Goal: Information Seeking & Learning: Learn about a topic

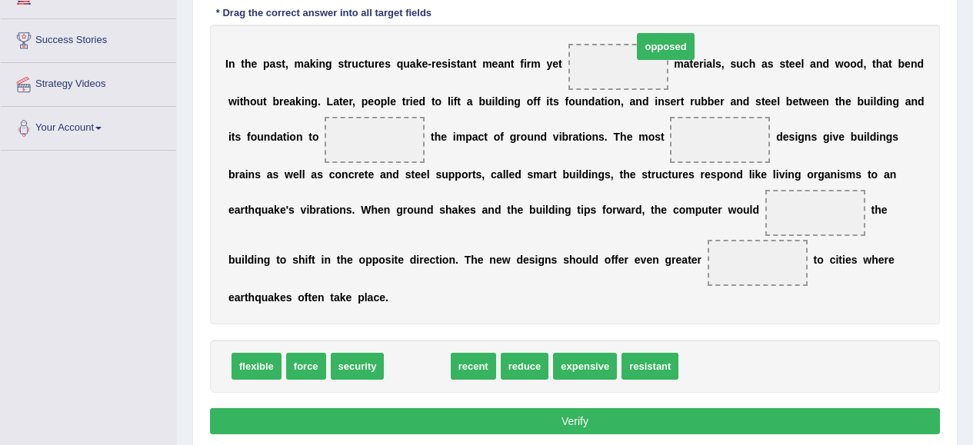
drag, startPoint x: 428, startPoint y: 369, endPoint x: 661, endPoint y: 52, distance: 392.9
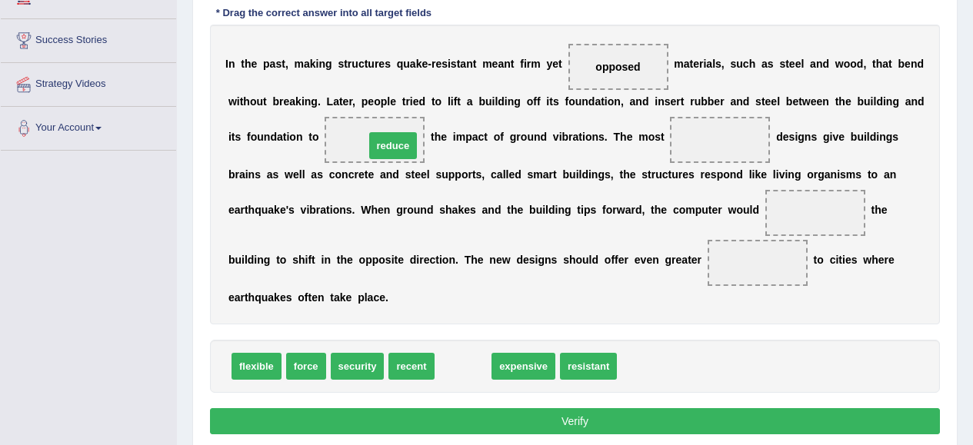
drag, startPoint x: 465, startPoint y: 369, endPoint x: 390, endPoint y: 142, distance: 239.6
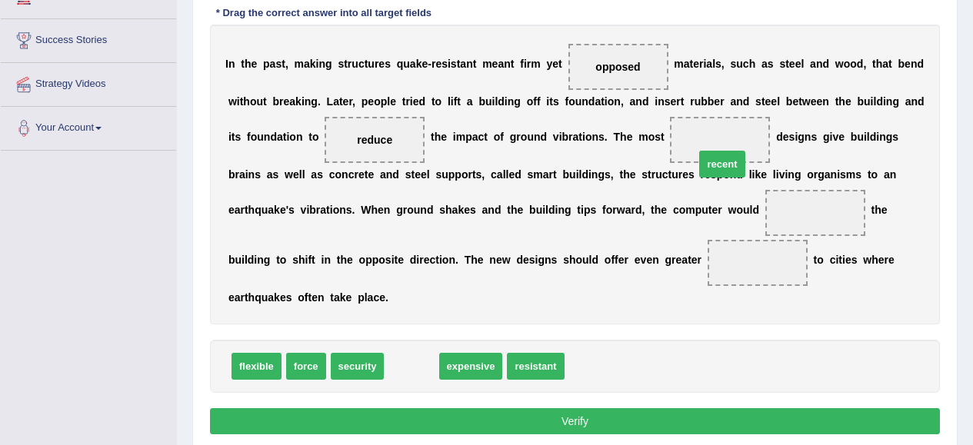
drag, startPoint x: 397, startPoint y: 369, endPoint x: 712, endPoint y: 141, distance: 389.1
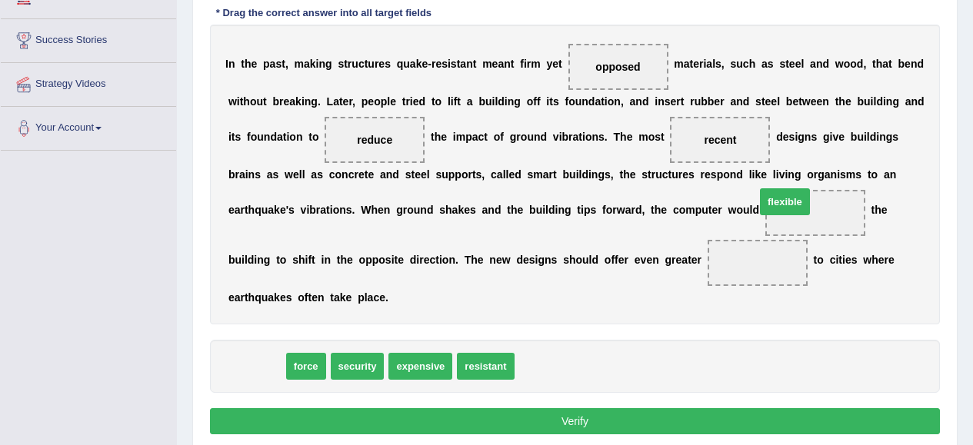
drag, startPoint x: 255, startPoint y: 369, endPoint x: 794, endPoint y: 204, distance: 563.2
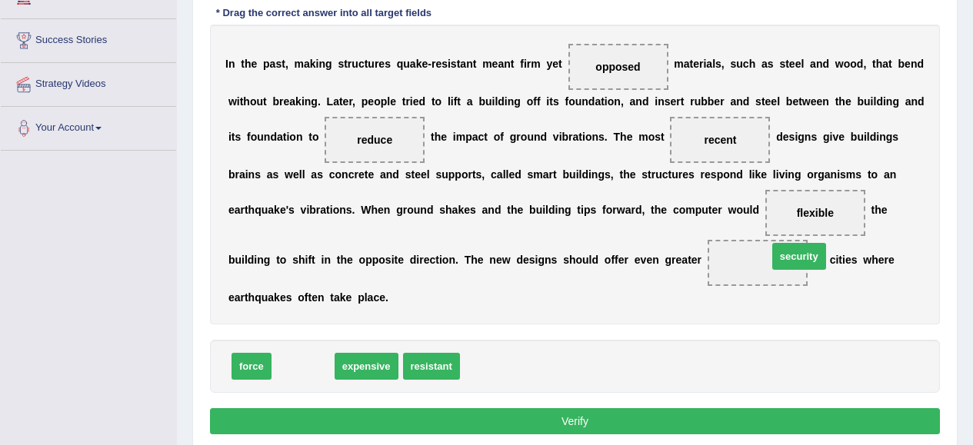
drag, startPoint x: 318, startPoint y: 371, endPoint x: 806, endPoint y: 264, distance: 500.1
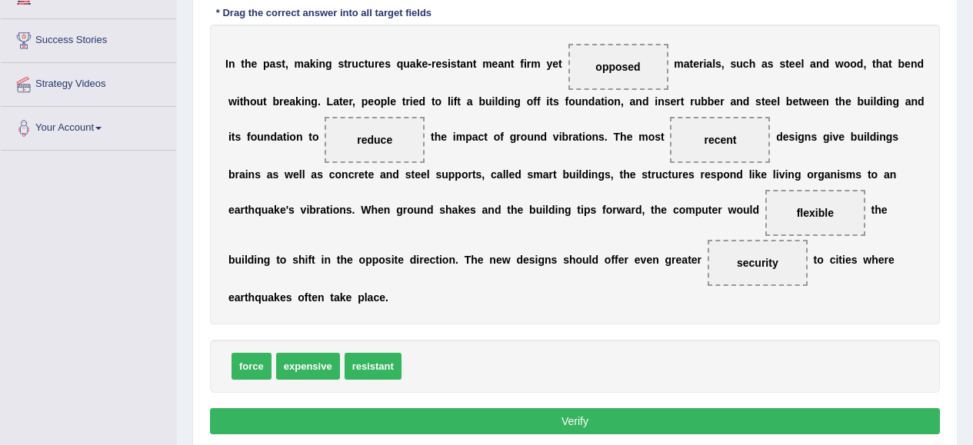
click at [836, 426] on button "Verify" at bounding box center [575, 422] width 730 height 26
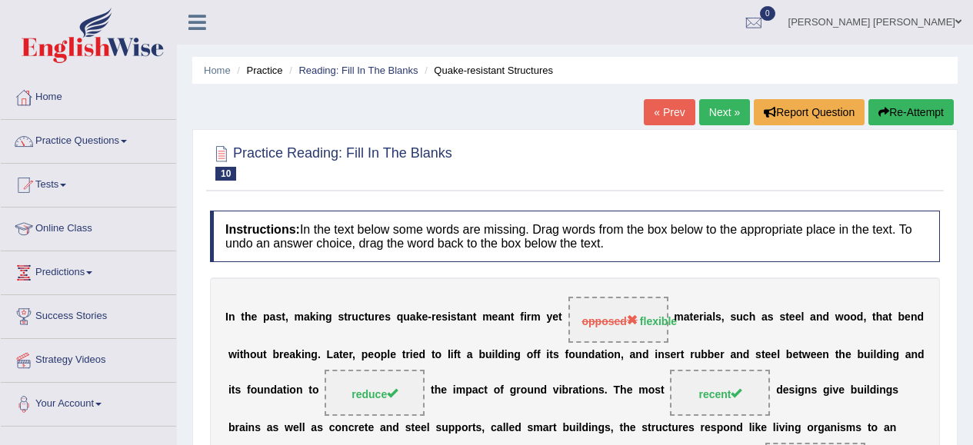
click at [716, 113] on link "Next »" at bounding box center [724, 112] width 51 height 26
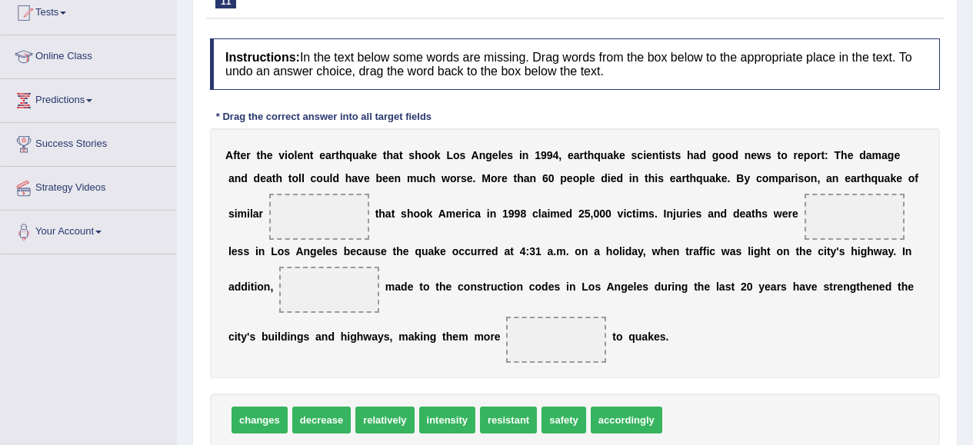
scroll to position [231, 0]
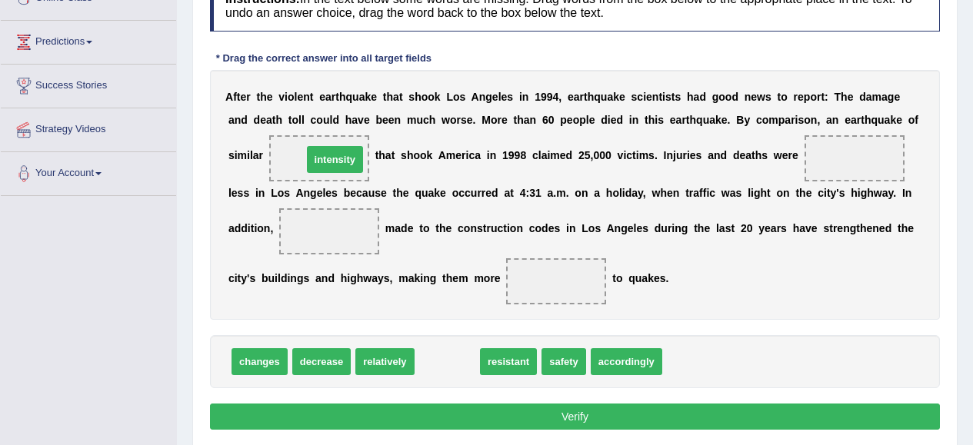
drag, startPoint x: 446, startPoint y: 369, endPoint x: 334, endPoint y: 167, distance: 231.4
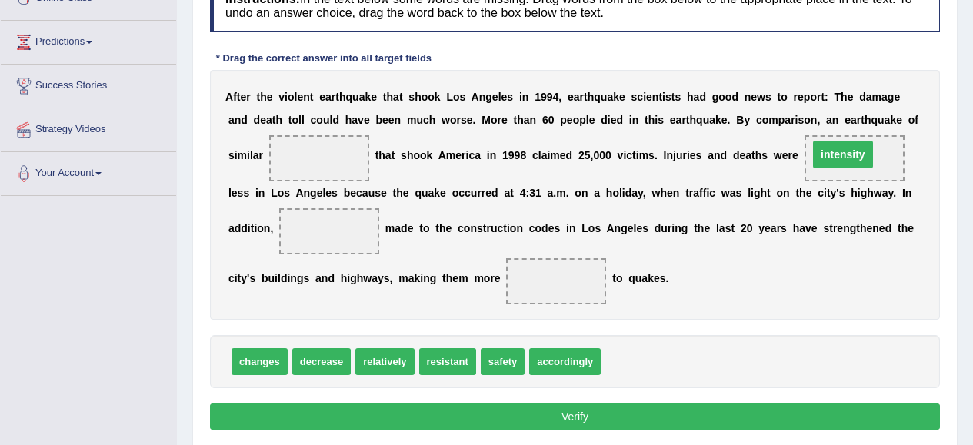
drag, startPoint x: 309, startPoint y: 156, endPoint x: 835, endPoint y: 152, distance: 526.3
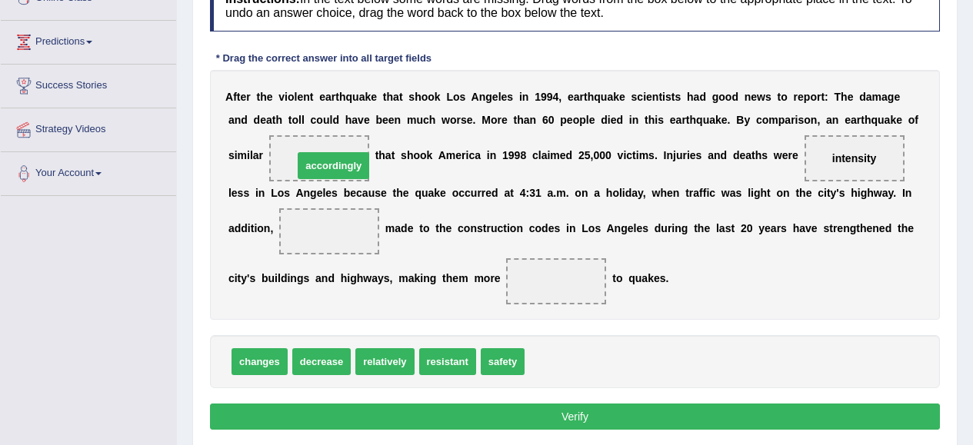
drag, startPoint x: 577, startPoint y: 366, endPoint x: 340, endPoint y: 164, distance: 311.6
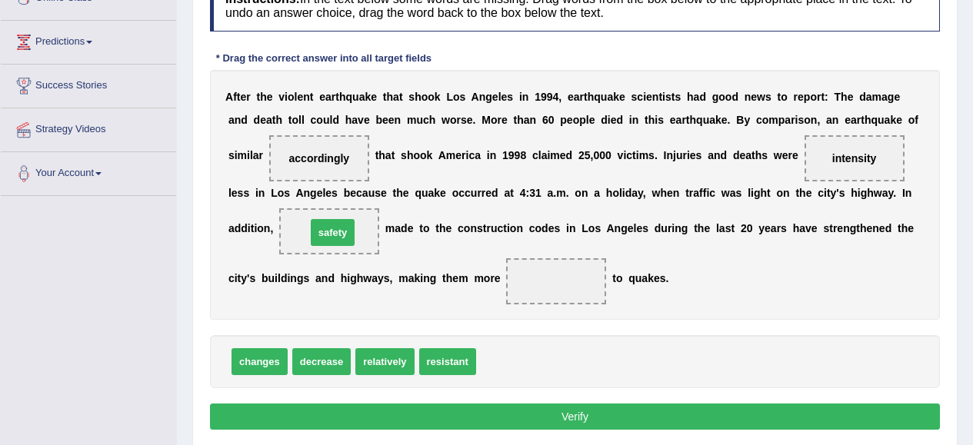
drag, startPoint x: 507, startPoint y: 363, endPoint x: 337, endPoint y: 234, distance: 213.6
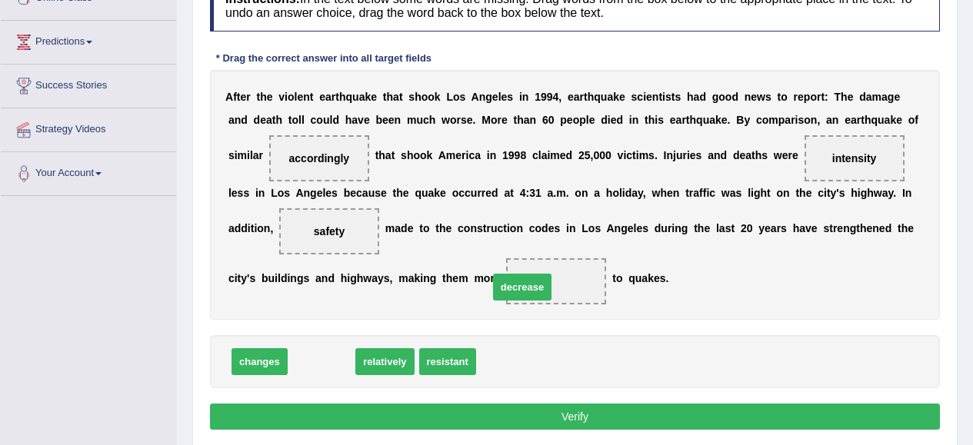
drag, startPoint x: 315, startPoint y: 369, endPoint x: 523, endPoint y: 295, distance: 220.5
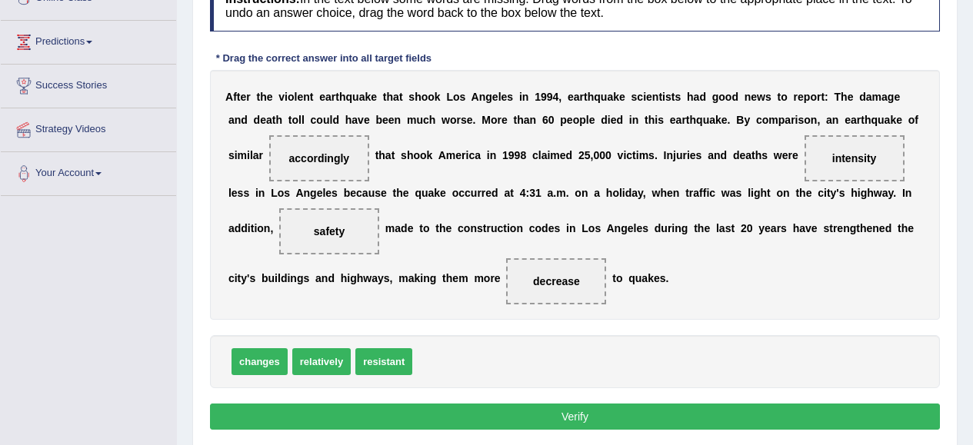
click at [582, 420] on button "Verify" at bounding box center [575, 417] width 730 height 26
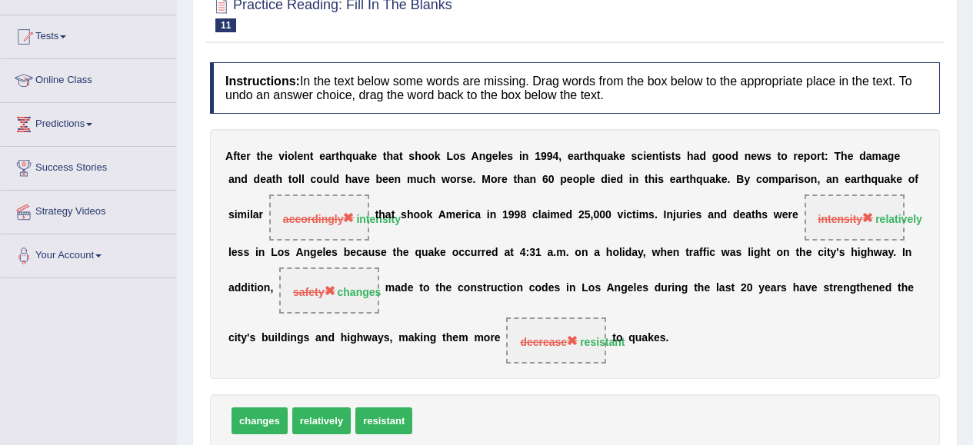
scroll to position [77, 0]
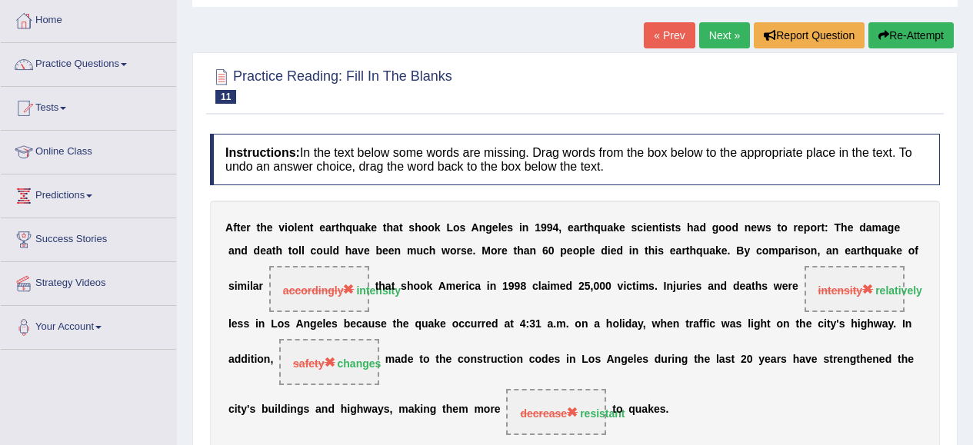
click at [714, 32] on link "Next »" at bounding box center [724, 35] width 51 height 26
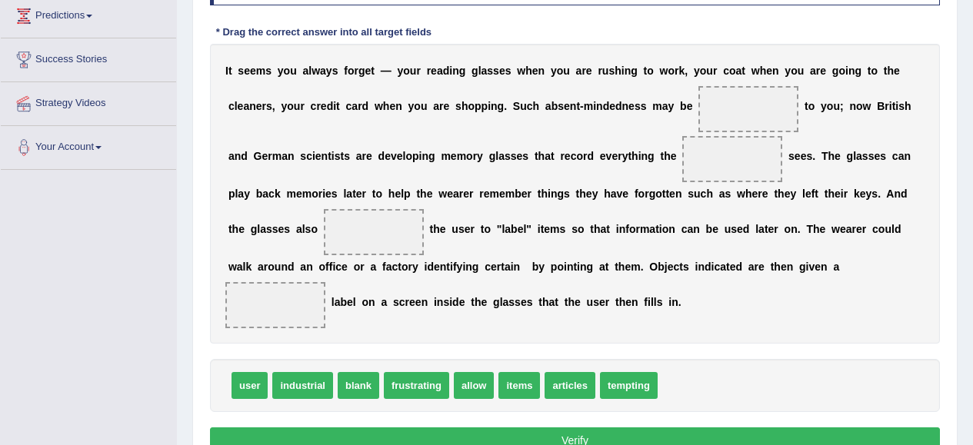
scroll to position [231, 0]
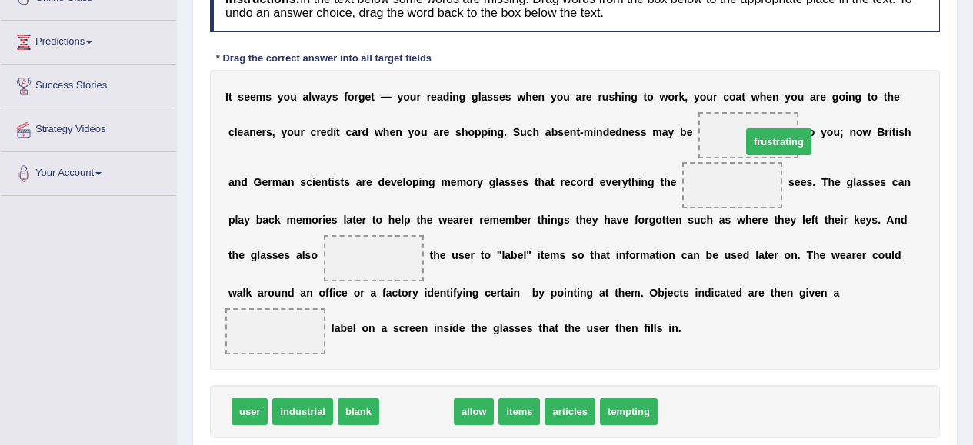
drag, startPoint x: 419, startPoint y: 416, endPoint x: 776, endPoint y: 144, distance: 448.4
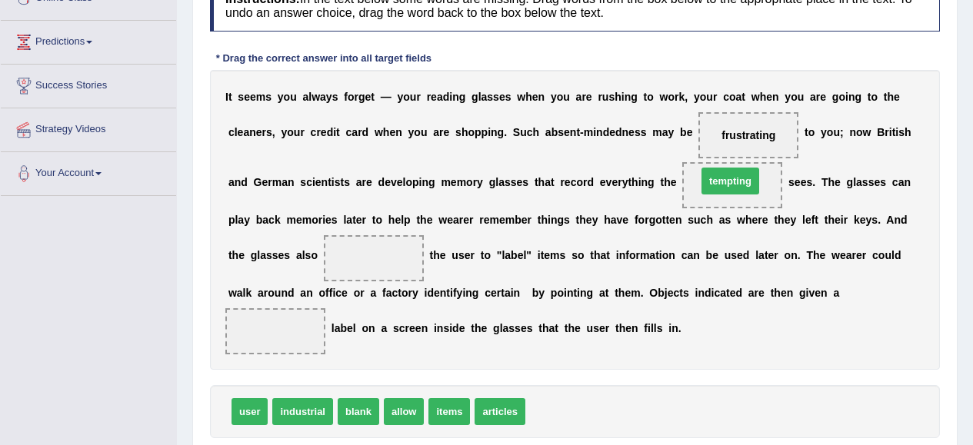
drag, startPoint x: 562, startPoint y: 418, endPoint x: 734, endPoint y: 187, distance: 287.6
drag, startPoint x: 244, startPoint y: 415, endPoint x: 712, endPoint y: 192, distance: 518.3
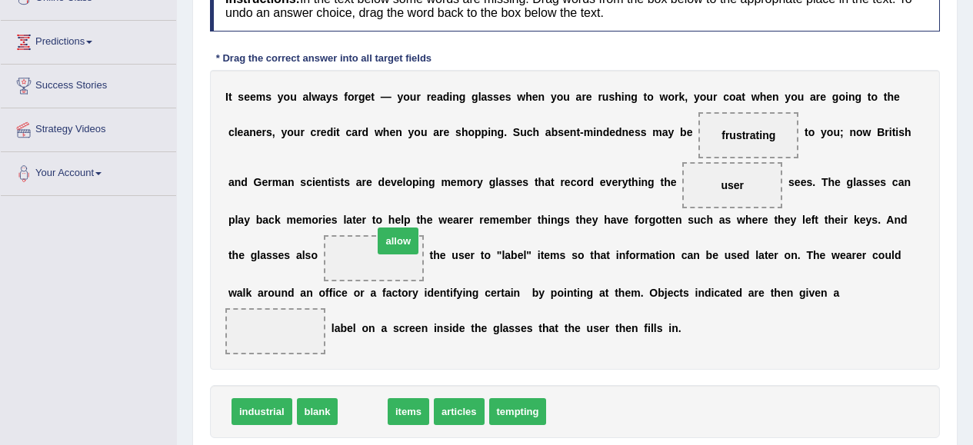
drag, startPoint x: 362, startPoint y: 415, endPoint x: 397, endPoint y: 245, distance: 174.4
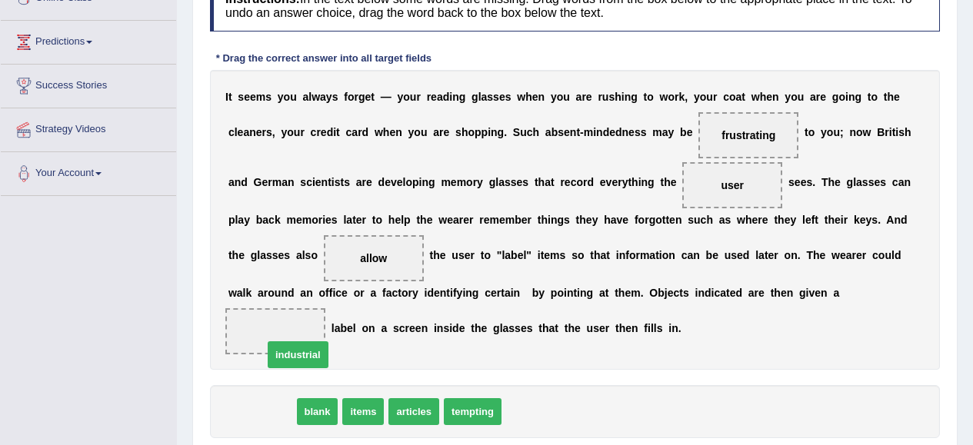
drag, startPoint x: 278, startPoint y: 418, endPoint x: 317, endPoint y: 339, distance: 88.4
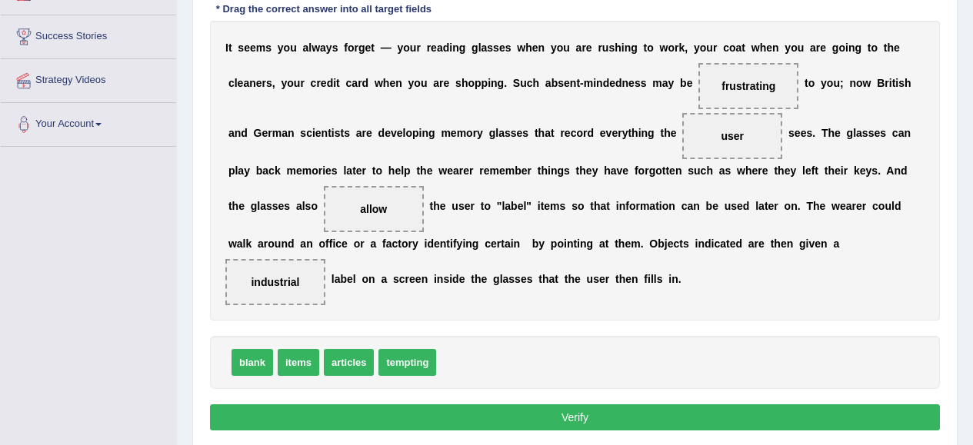
scroll to position [308, 0]
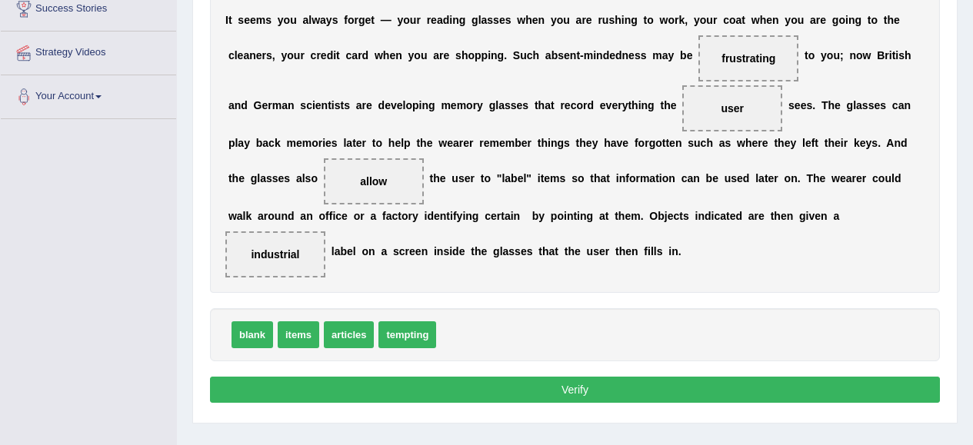
click at [790, 397] on button "Verify" at bounding box center [575, 390] width 730 height 26
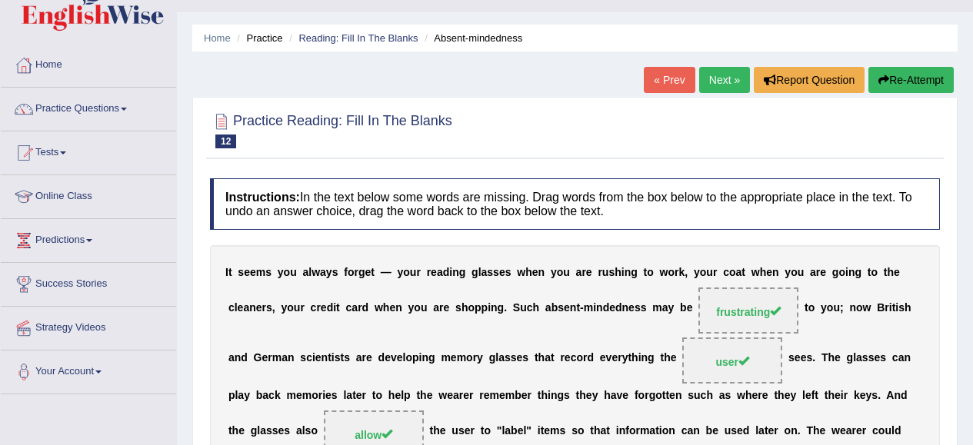
scroll to position [0, 0]
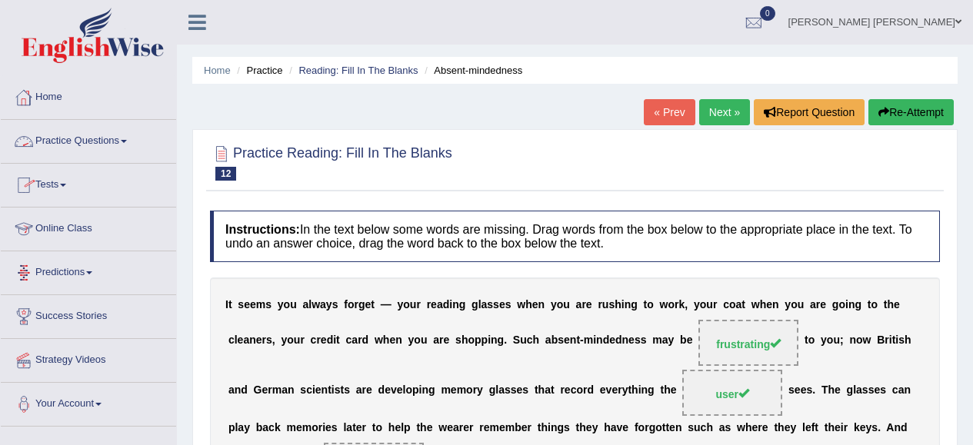
click at [132, 135] on link "Practice Questions" at bounding box center [88, 139] width 175 height 38
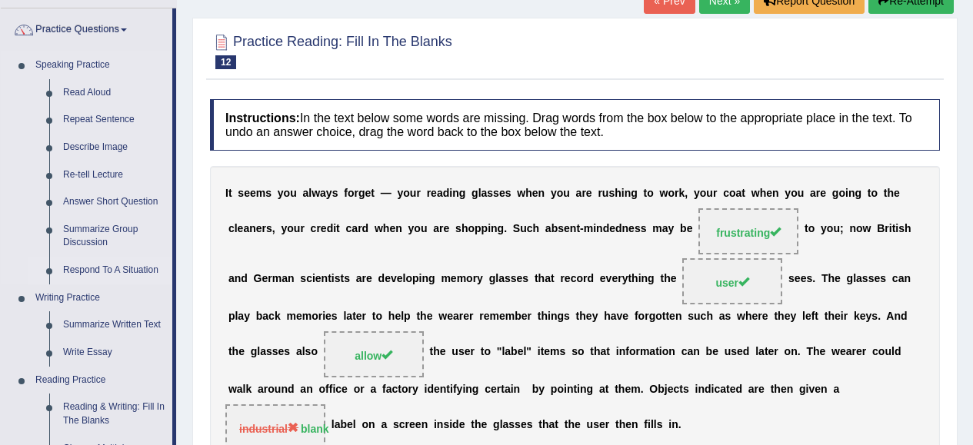
scroll to position [154, 0]
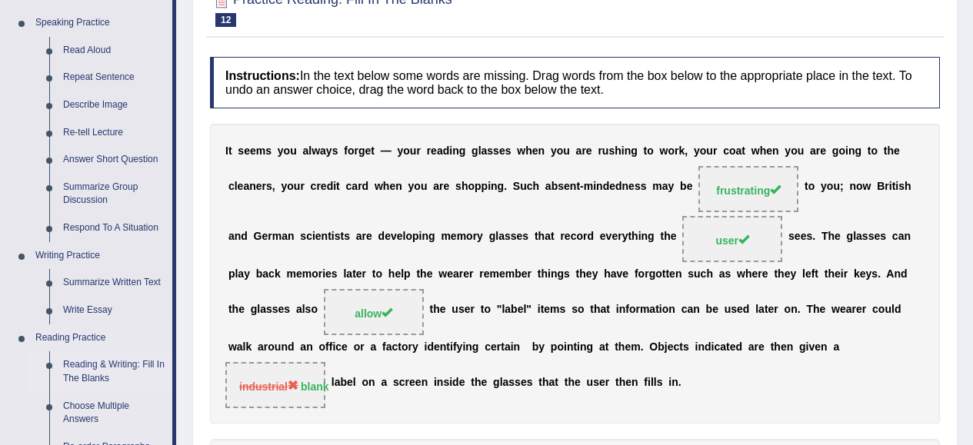
click at [133, 369] on link "Reading & Writing: Fill In The Blanks" at bounding box center [114, 372] width 116 height 41
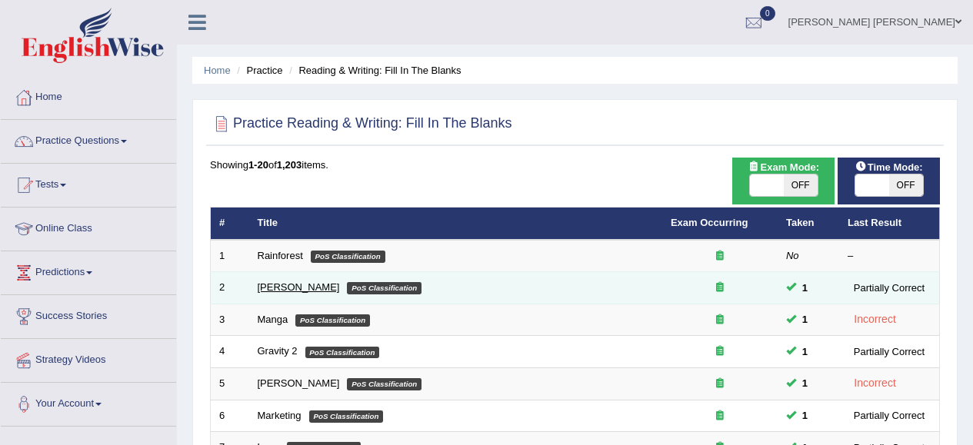
click at [273, 285] on link "Kennedy" at bounding box center [299, 288] width 82 height 12
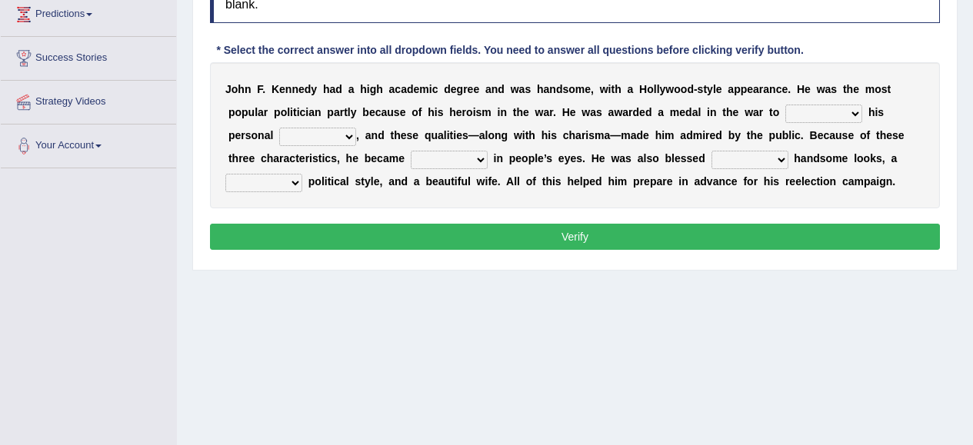
scroll to position [231, 0]
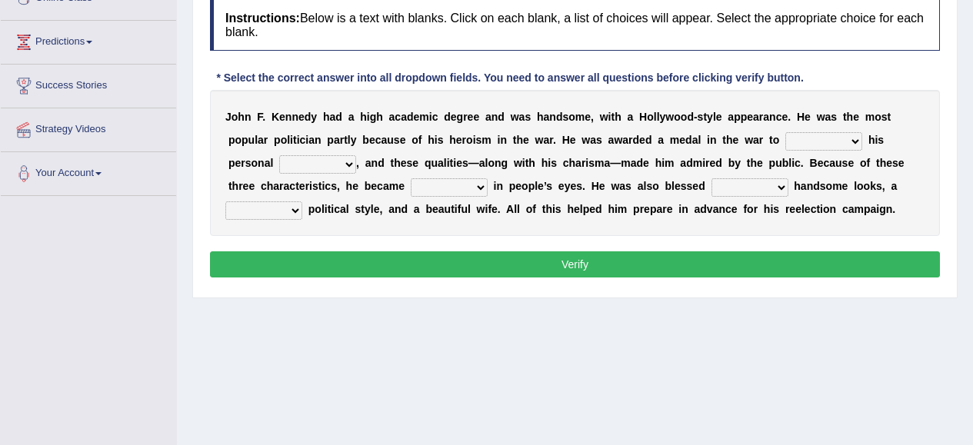
click at [350, 165] on select "passion courage charm liking" at bounding box center [317, 164] width 77 height 18
click at [428, 388] on div "Home Practice Reading & Writing: Fill In The Blanks Kennedy You have already gi…" at bounding box center [575, 153] width 796 height 769
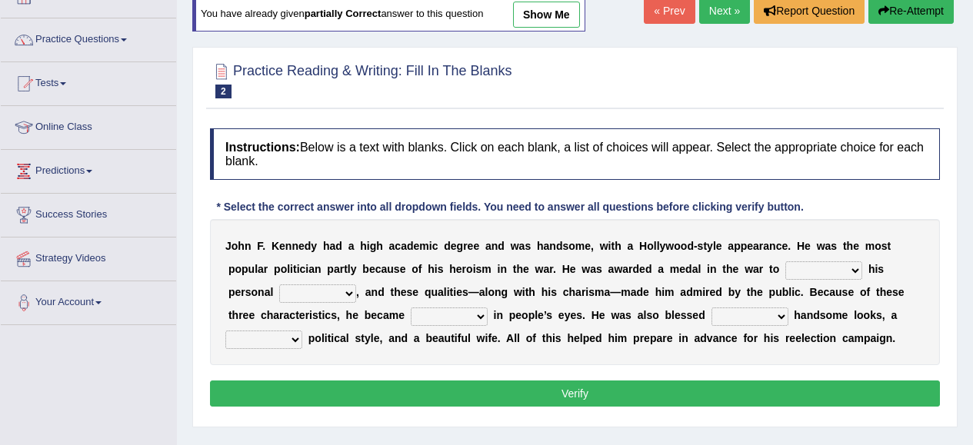
scroll to position [0, 0]
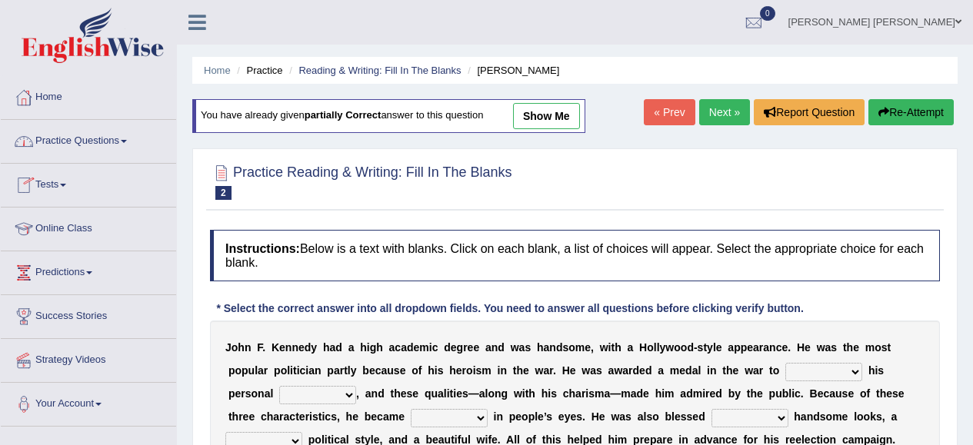
click at [127, 140] on span at bounding box center [124, 141] width 6 height 3
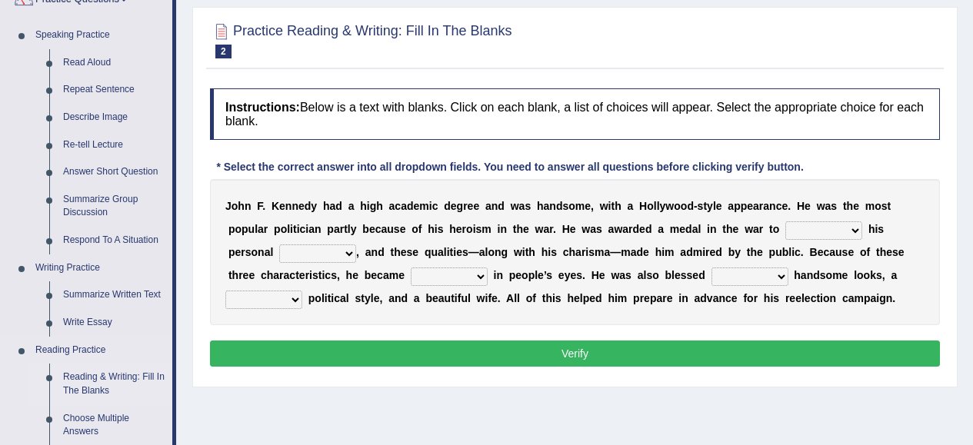
scroll to position [154, 0]
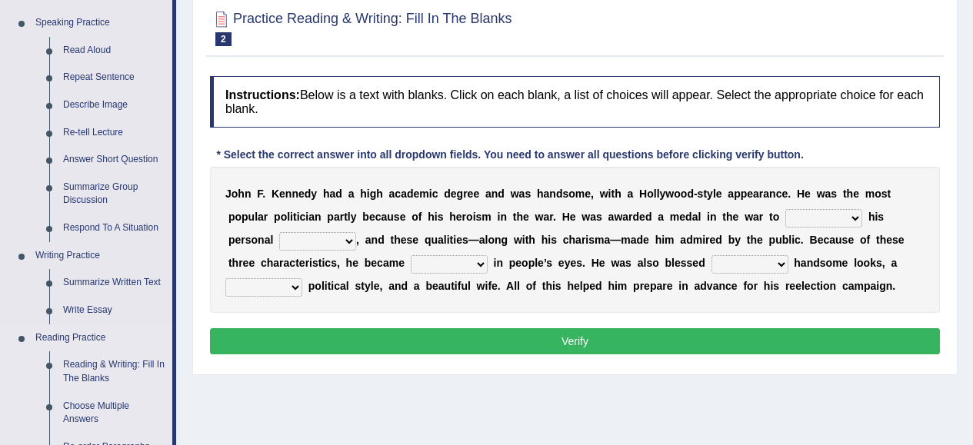
drag, startPoint x: 104, startPoint y: 305, endPoint x: 112, endPoint y: 309, distance: 9.0
click at [104, 305] on link "Write Essay" at bounding box center [114, 311] width 116 height 28
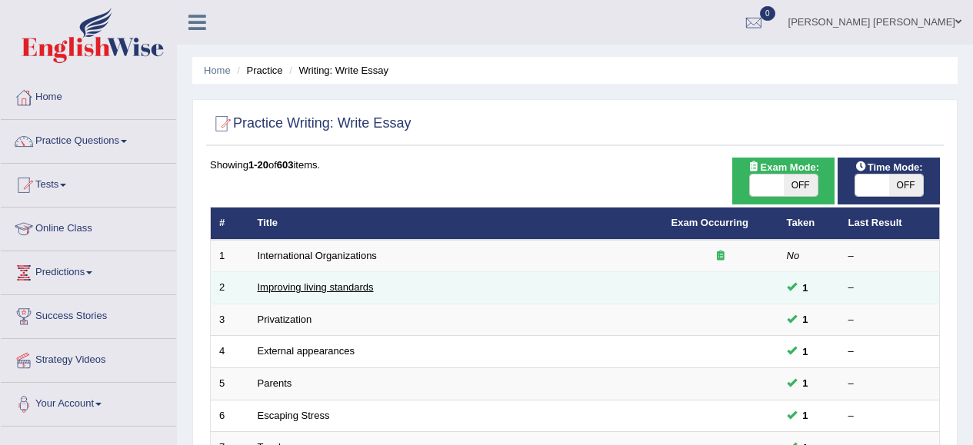
click at [349, 288] on link "Improving living standards" at bounding box center [316, 288] width 116 height 12
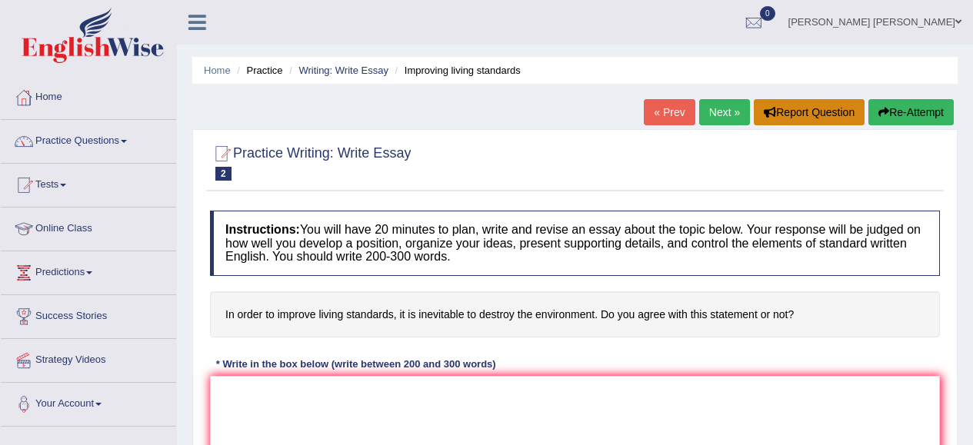
click at [821, 119] on button "Report Question" at bounding box center [809, 112] width 111 height 26
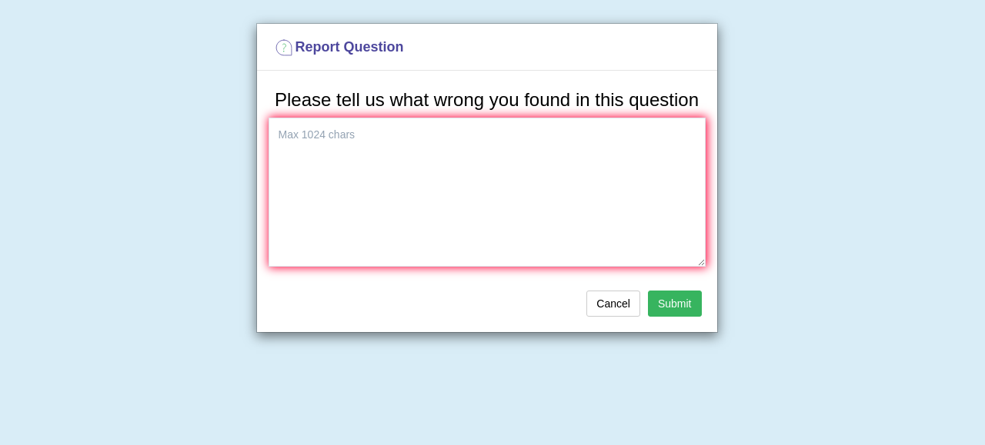
click at [625, 287] on div "Cancel Submit" at bounding box center [487, 306] width 460 height 54
click at [668, 306] on button "Submit" at bounding box center [675, 304] width 54 height 26
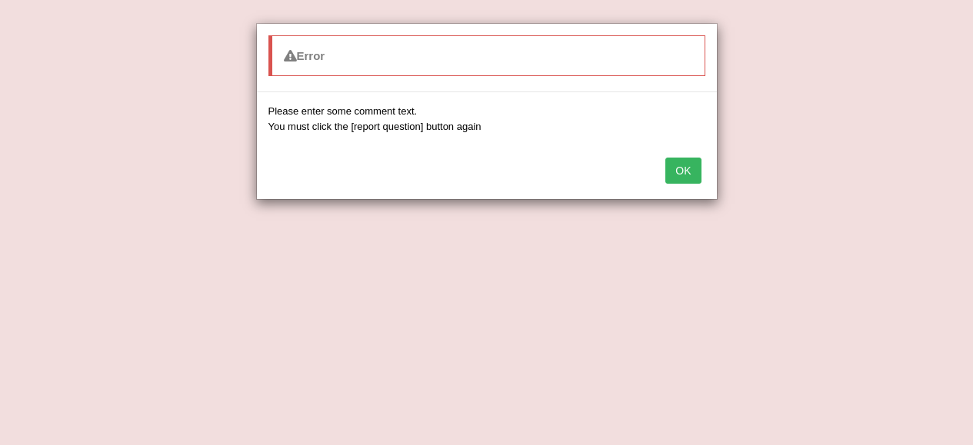
click at [687, 165] on button "OK" at bounding box center [682, 171] width 35 height 26
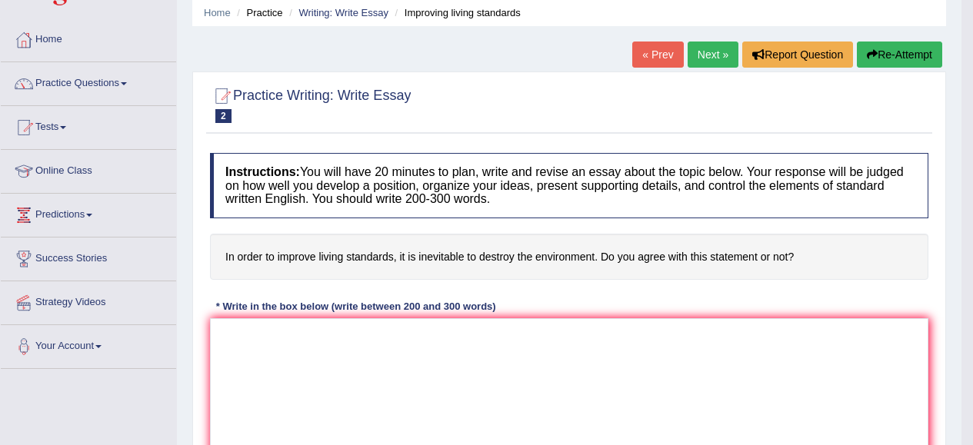
scroll to position [77, 0]
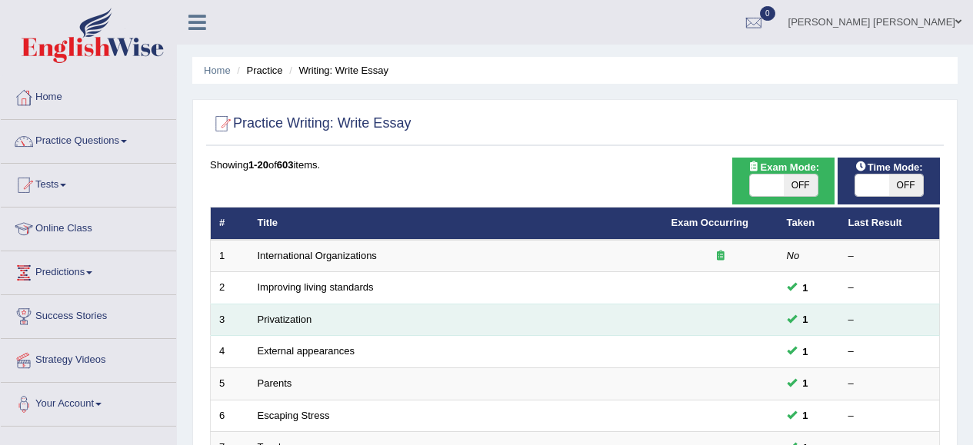
click at [318, 321] on td "Privatization" at bounding box center [456, 320] width 414 height 32
click at [299, 319] on link "Privatization" at bounding box center [285, 320] width 55 height 12
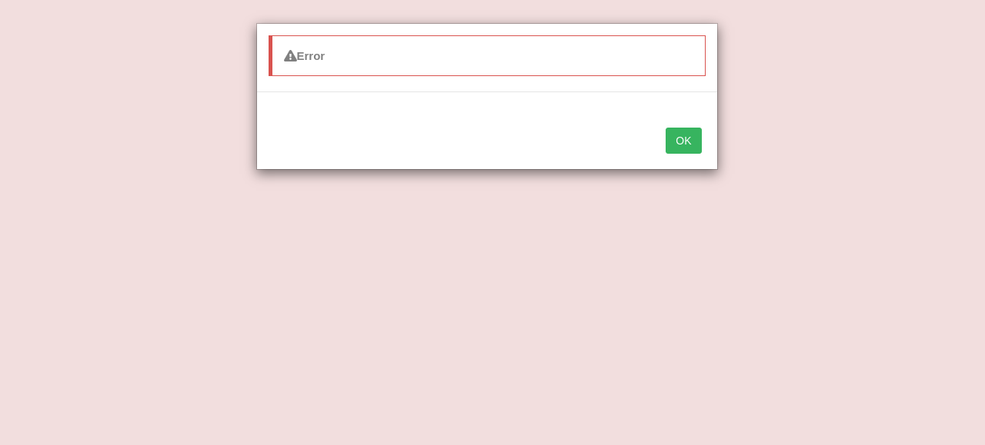
click at [689, 143] on button "OK" at bounding box center [682, 141] width 35 height 26
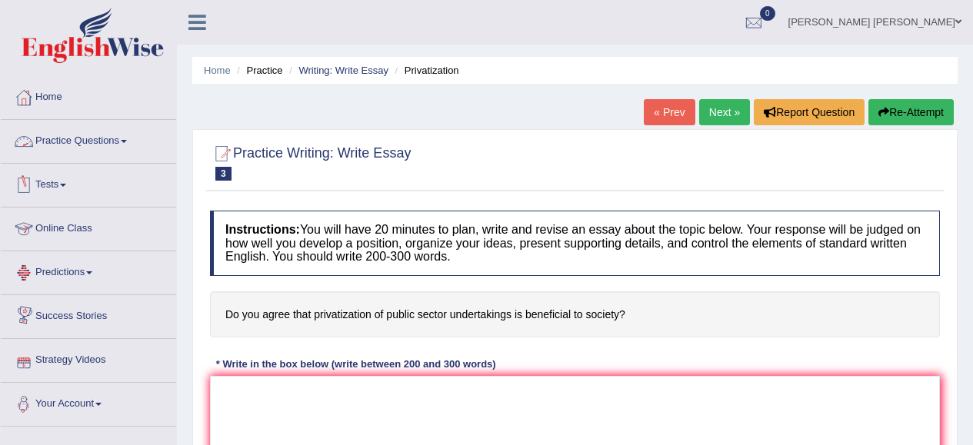
click at [127, 142] on span at bounding box center [124, 141] width 6 height 3
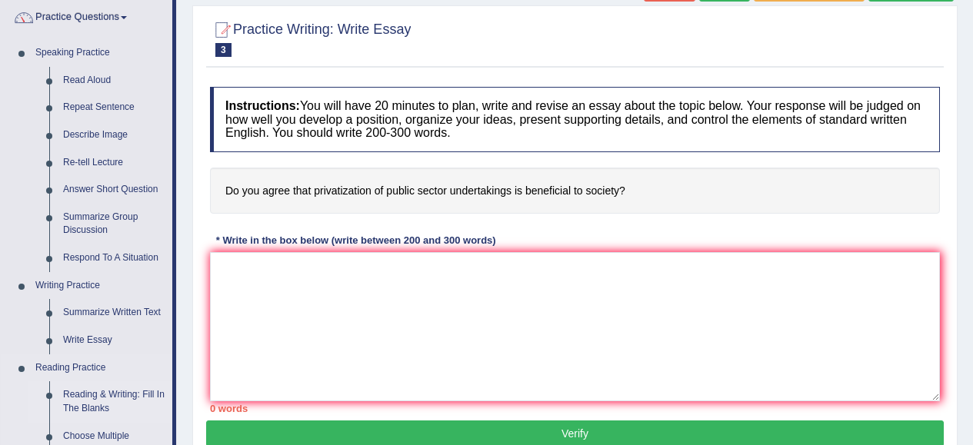
scroll to position [154, 0]
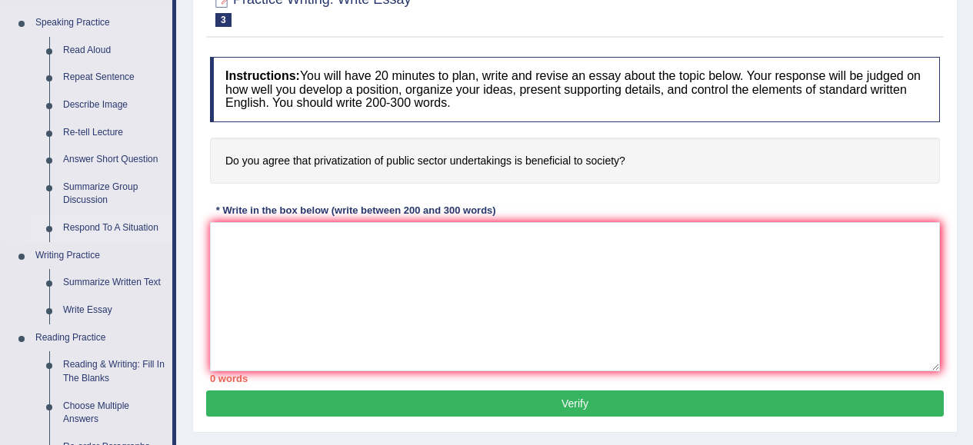
click at [146, 223] on link "Respond To A Situation" at bounding box center [114, 229] width 116 height 28
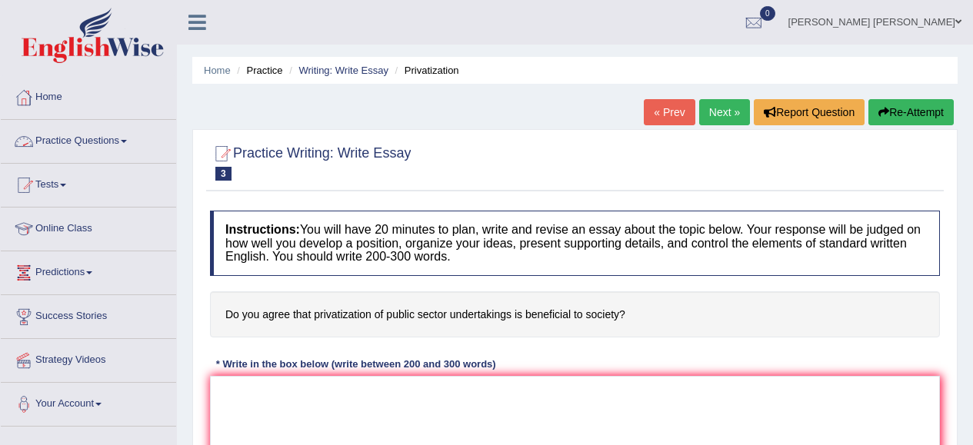
click at [127, 138] on link "Practice Questions" at bounding box center [88, 139] width 175 height 38
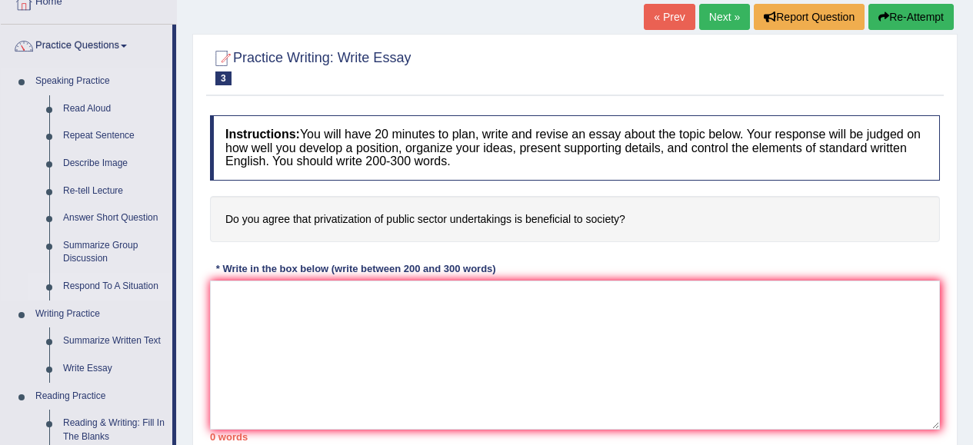
scroll to position [77, 0]
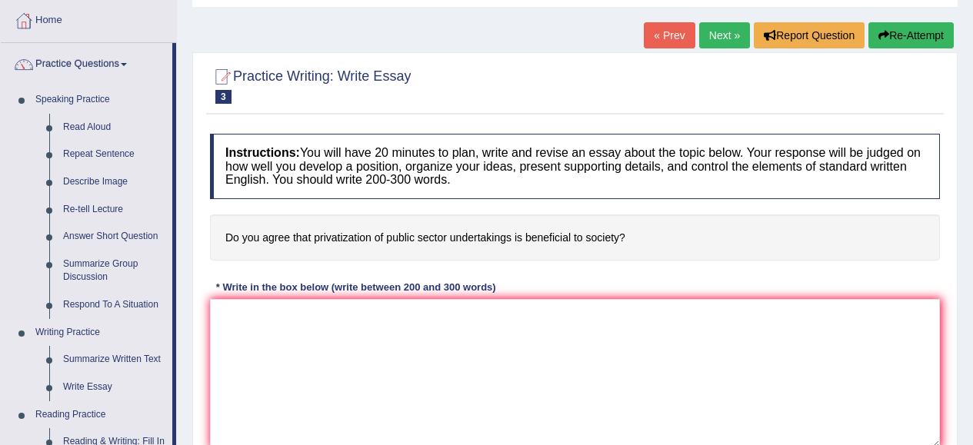
click at [147, 305] on link "Respond To A Situation" at bounding box center [114, 306] width 116 height 28
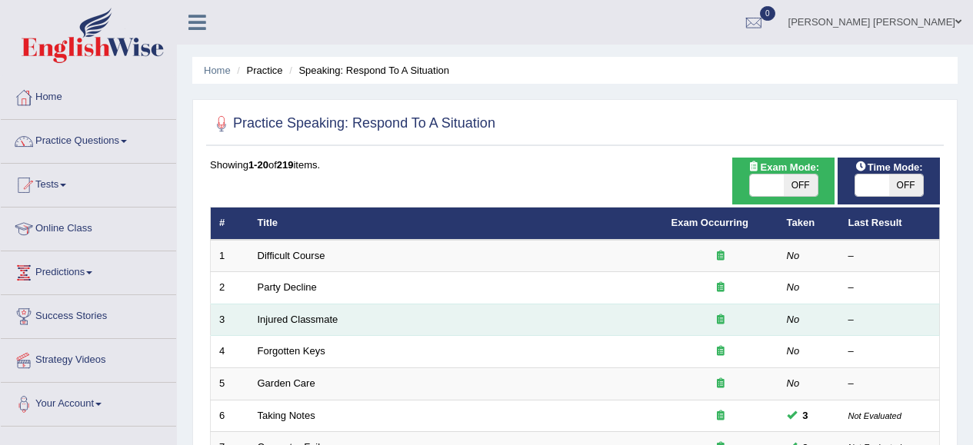
click at [454, 327] on td "Injured Classmate" at bounding box center [456, 320] width 414 height 32
click at [302, 332] on td "Injured Classmate" at bounding box center [456, 320] width 414 height 32
click at [300, 325] on td "Injured Classmate" at bounding box center [456, 320] width 414 height 32
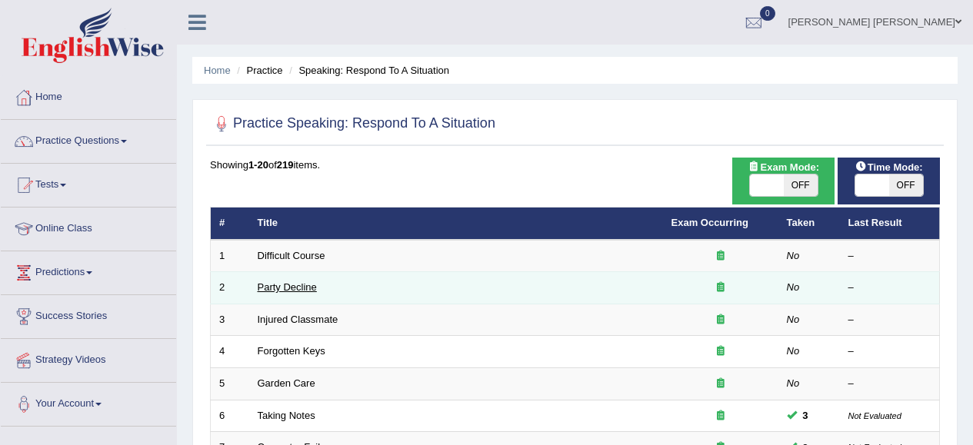
click at [277, 286] on link "Party Decline" at bounding box center [287, 288] width 59 height 12
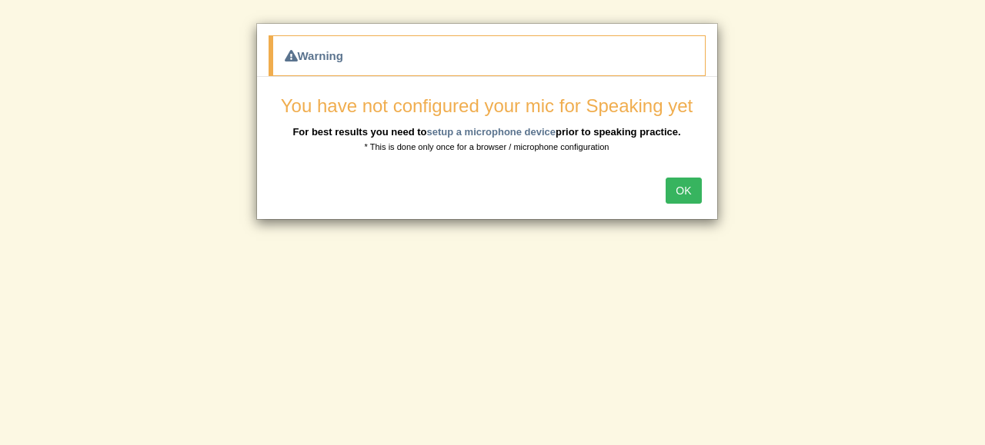
click at [689, 192] on button "OK" at bounding box center [682, 191] width 35 height 26
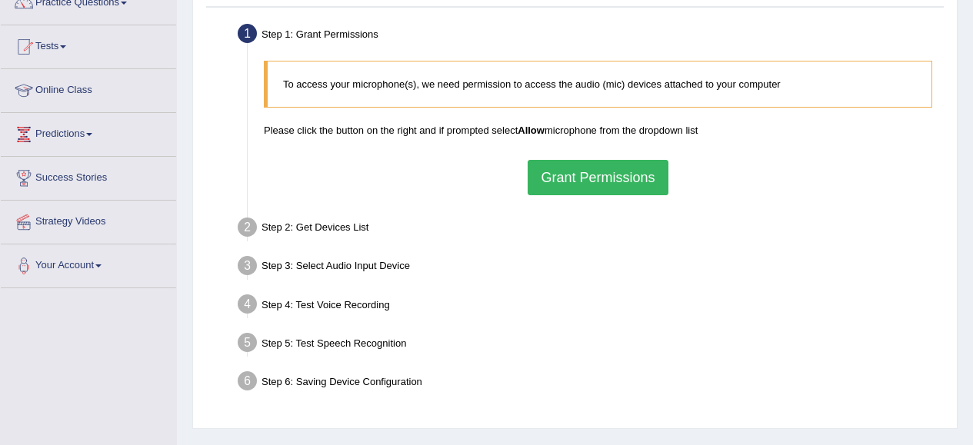
scroll to position [154, 0]
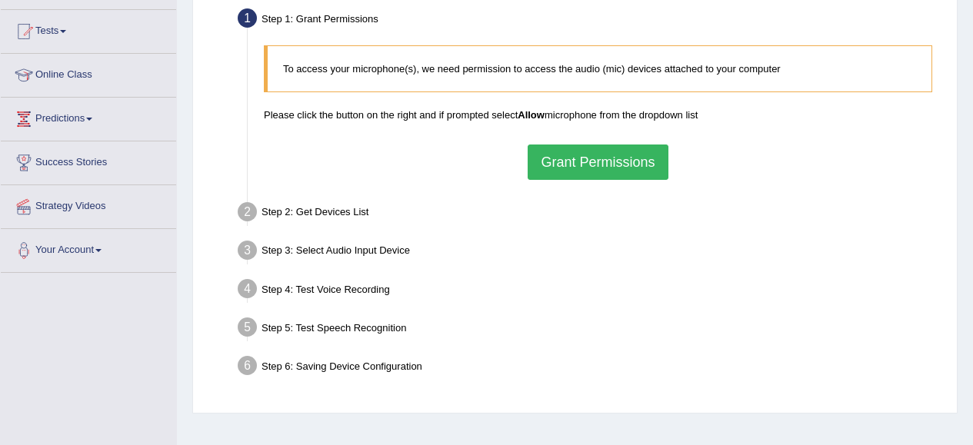
click at [565, 168] on button "Grant Permissions" at bounding box center [598, 162] width 140 height 35
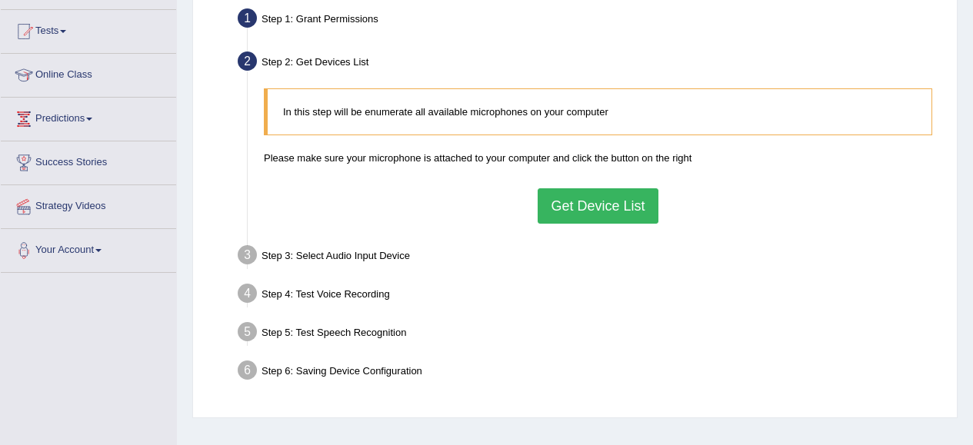
click at [612, 200] on button "Get Device List" at bounding box center [598, 205] width 120 height 35
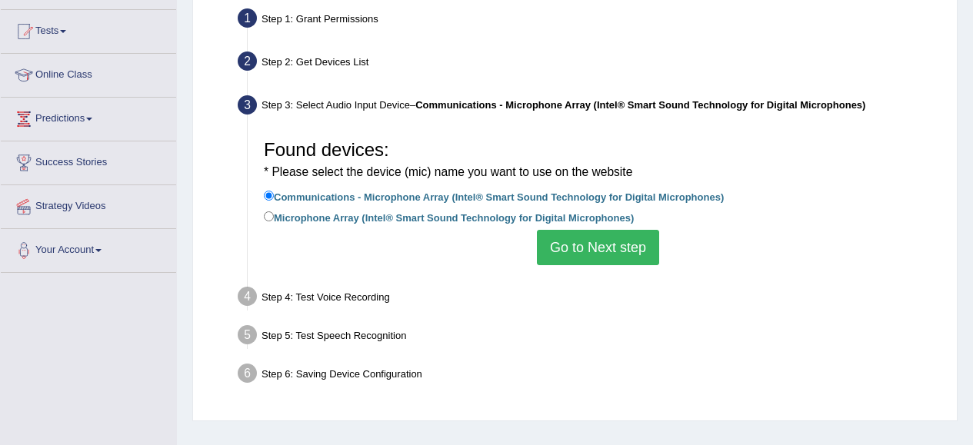
drag, startPoint x: 612, startPoint y: 252, endPoint x: 606, endPoint y: 259, distance: 9.4
click at [606, 259] on button "Go to Next step" at bounding box center [598, 247] width 122 height 35
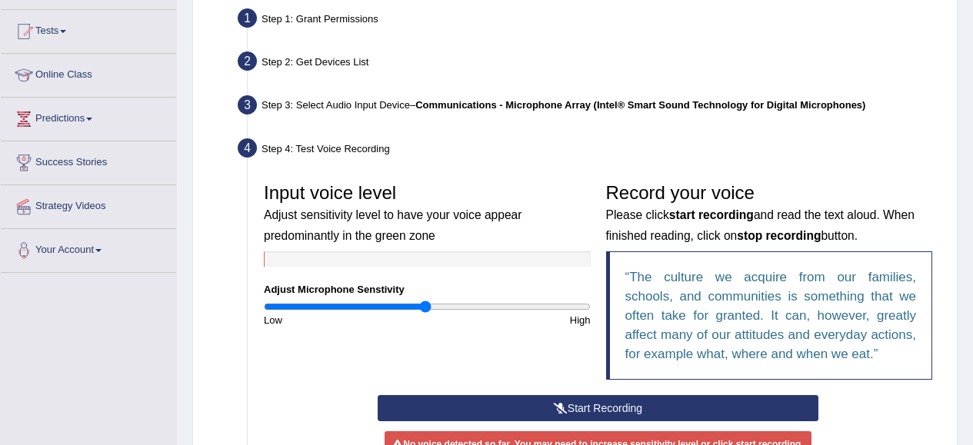
click at [667, 408] on button "Start Recording" at bounding box center [598, 408] width 441 height 26
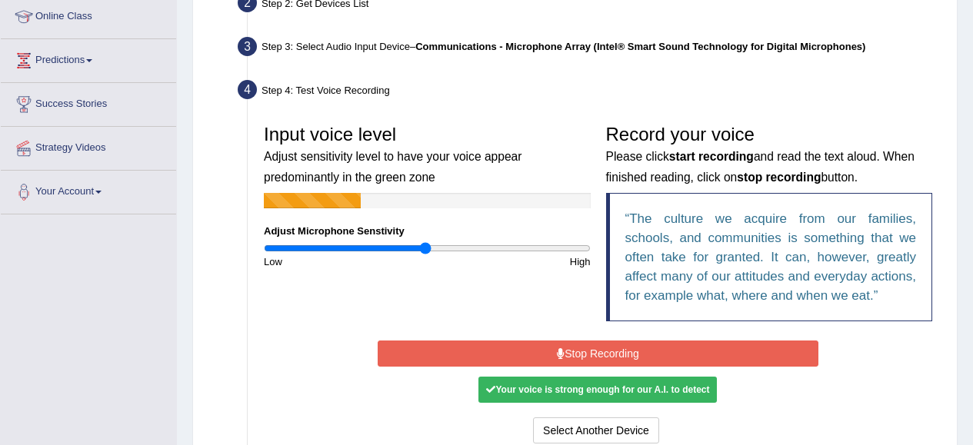
scroll to position [231, 0]
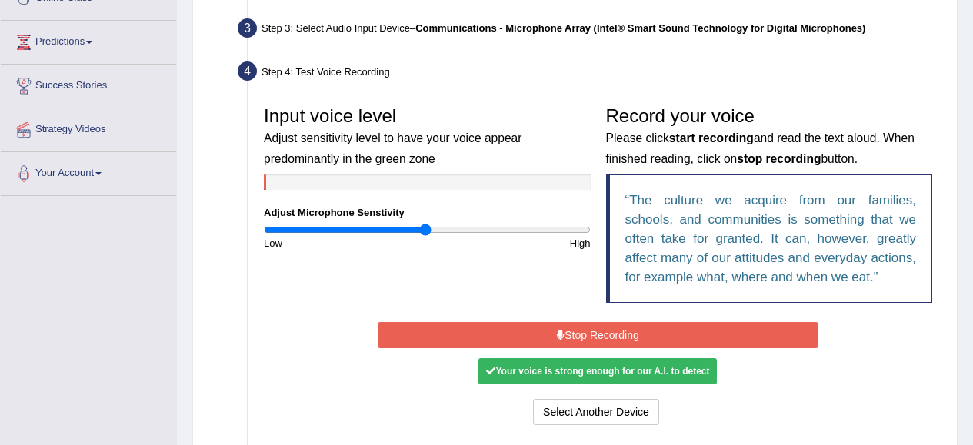
click at [781, 333] on button "Stop Recording" at bounding box center [598, 335] width 441 height 26
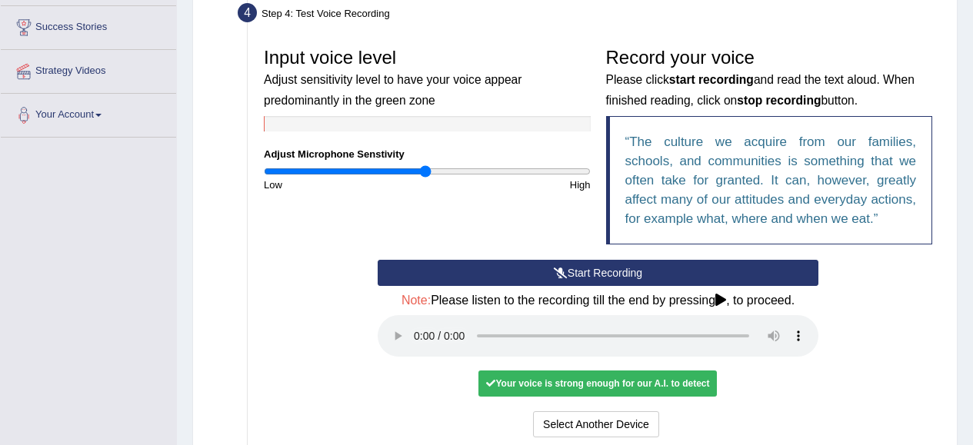
scroll to position [308, 0]
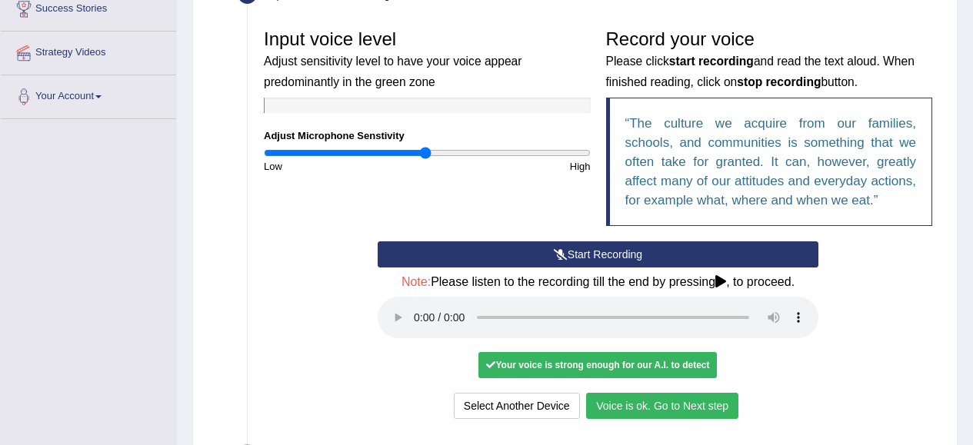
click at [646, 409] on button "Voice is ok. Go to Next step" at bounding box center [662, 406] width 152 height 26
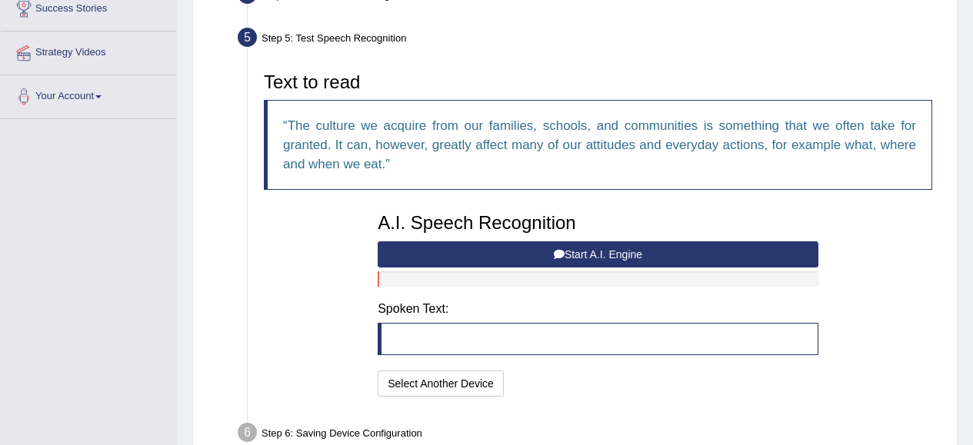
click at [545, 254] on button "Start A.I. Engine" at bounding box center [598, 255] width 441 height 26
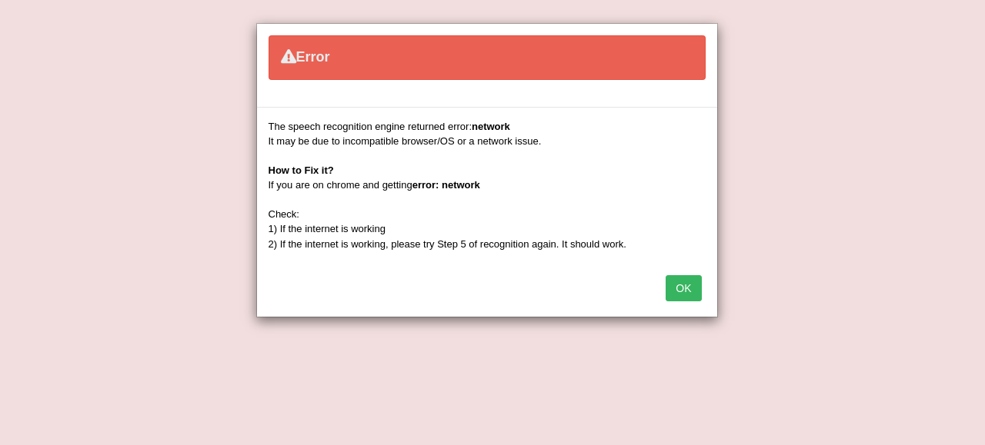
click at [672, 289] on button "OK" at bounding box center [682, 288] width 35 height 26
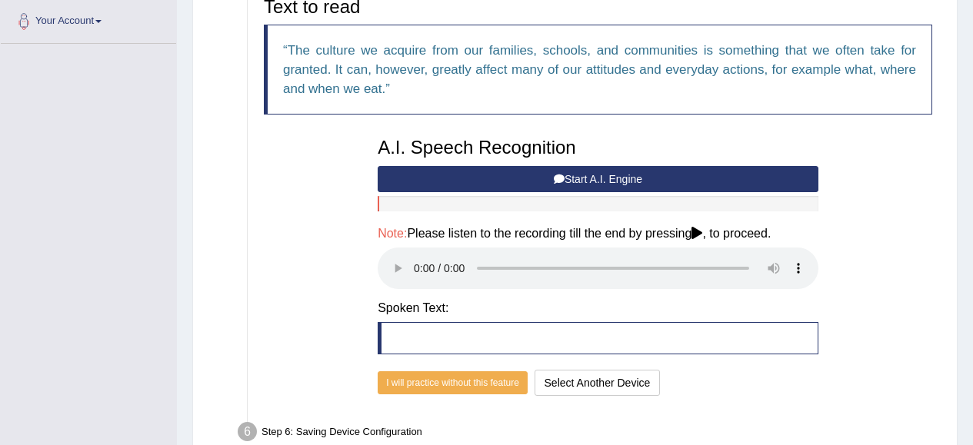
scroll to position [462, 0]
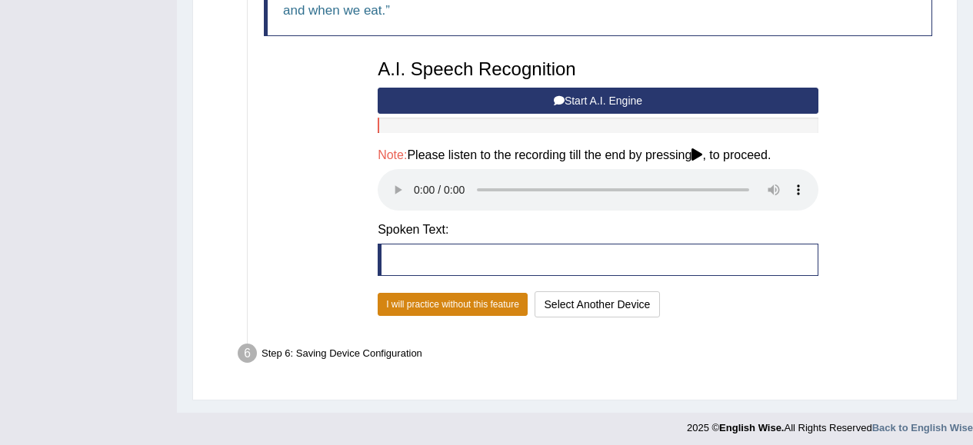
click at [505, 310] on button "I will practice without this feature" at bounding box center [453, 304] width 150 height 23
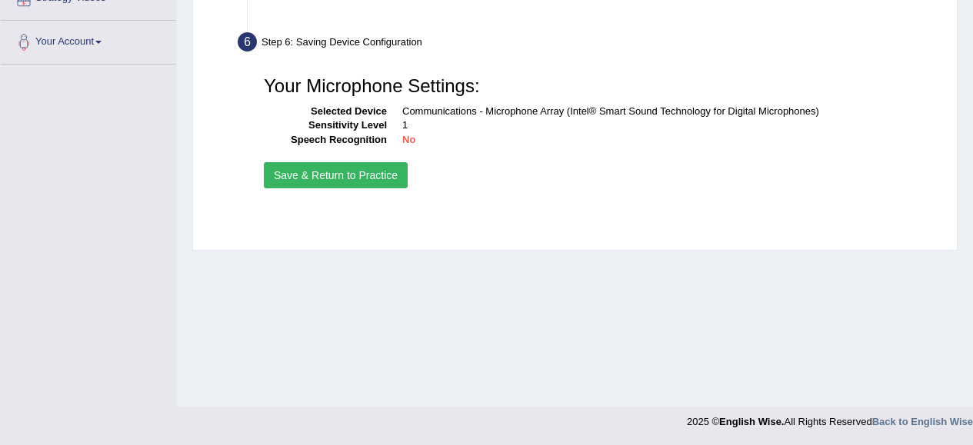
scroll to position [362, 0]
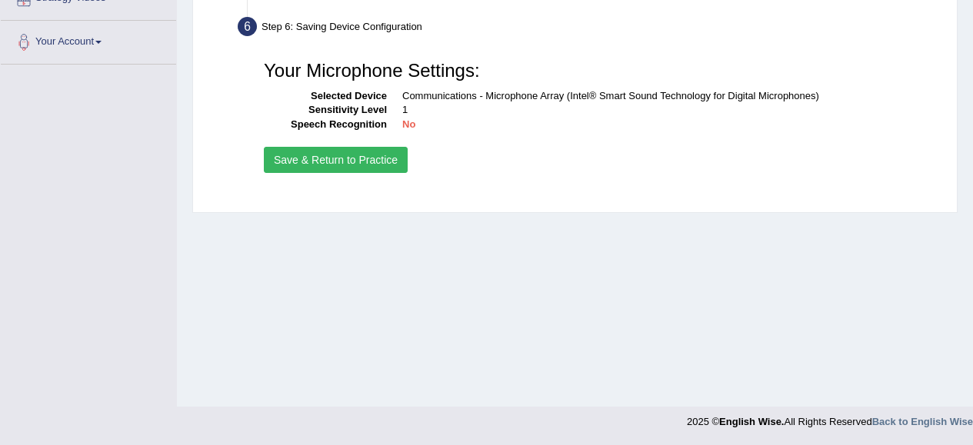
click at [331, 161] on button "Save & Return to Practice" at bounding box center [336, 160] width 144 height 26
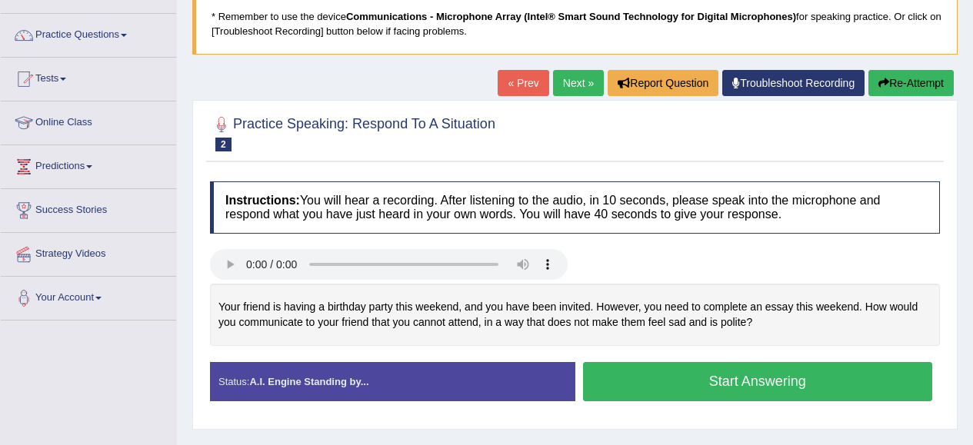
scroll to position [231, 0]
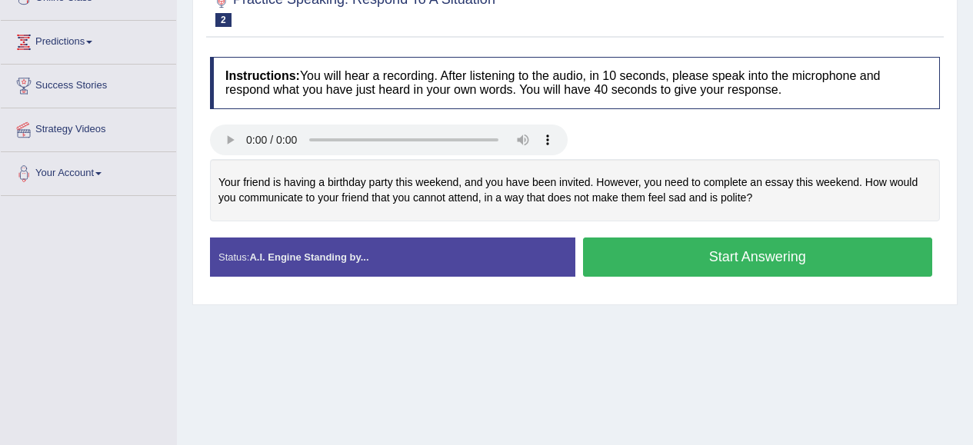
click at [686, 261] on button "Start Answering" at bounding box center [758, 257] width 350 height 39
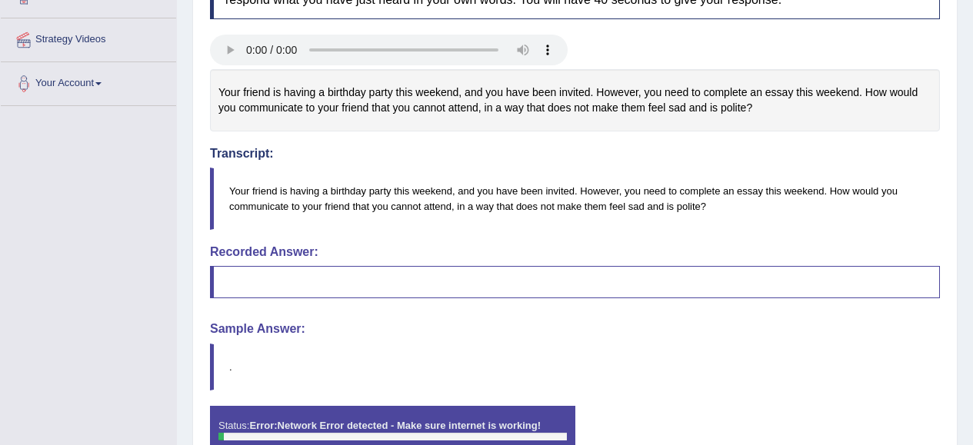
scroll to position [385, 0]
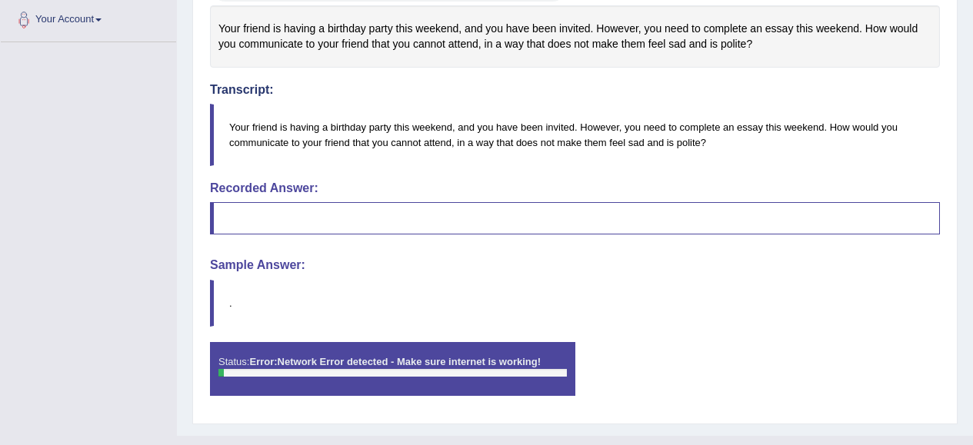
click at [253, 216] on blockquote at bounding box center [575, 218] width 730 height 32
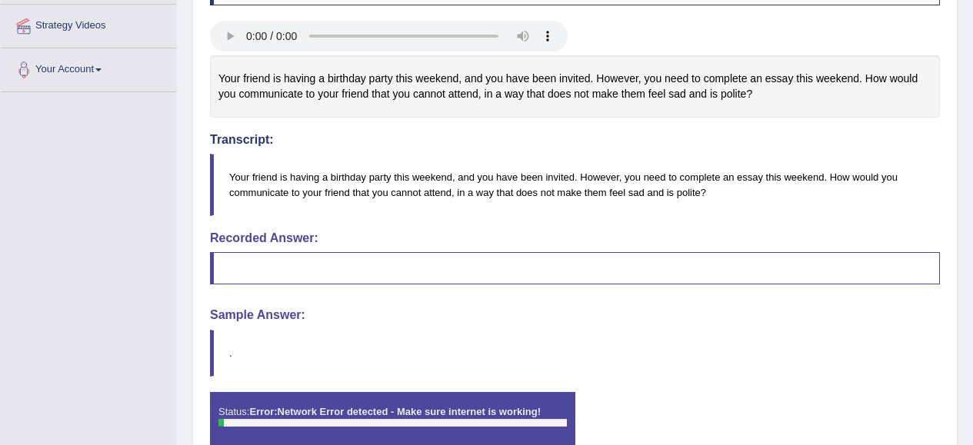
scroll to position [415, 0]
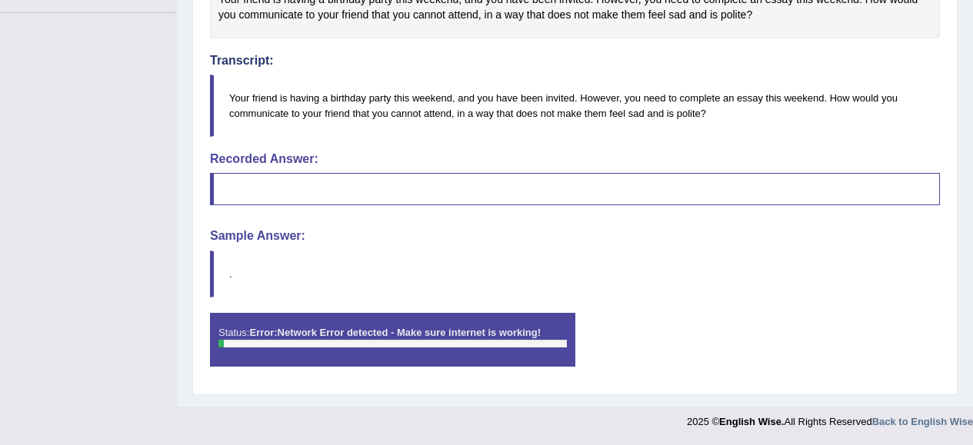
drag, startPoint x: 352, startPoint y: 266, endPoint x: 335, endPoint y: 225, distance: 44.9
click at [350, 266] on blockquote "." at bounding box center [575, 274] width 730 height 47
click at [294, 183] on blockquote at bounding box center [575, 189] width 730 height 32
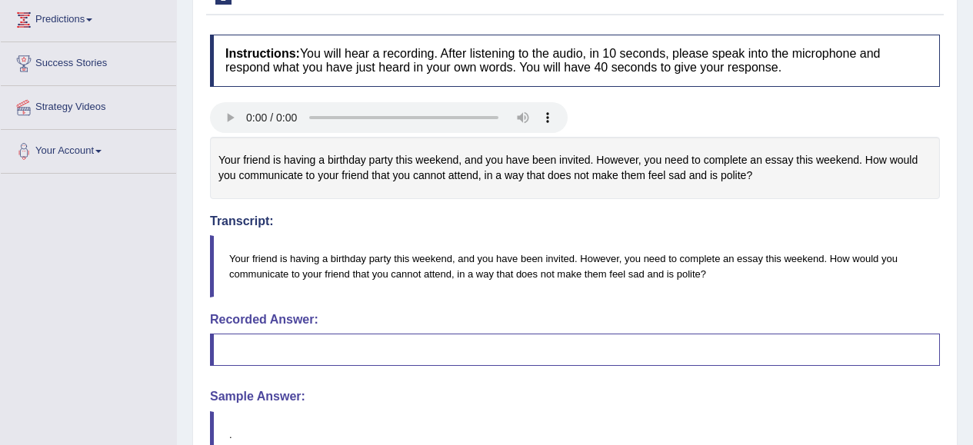
scroll to position [261, 0]
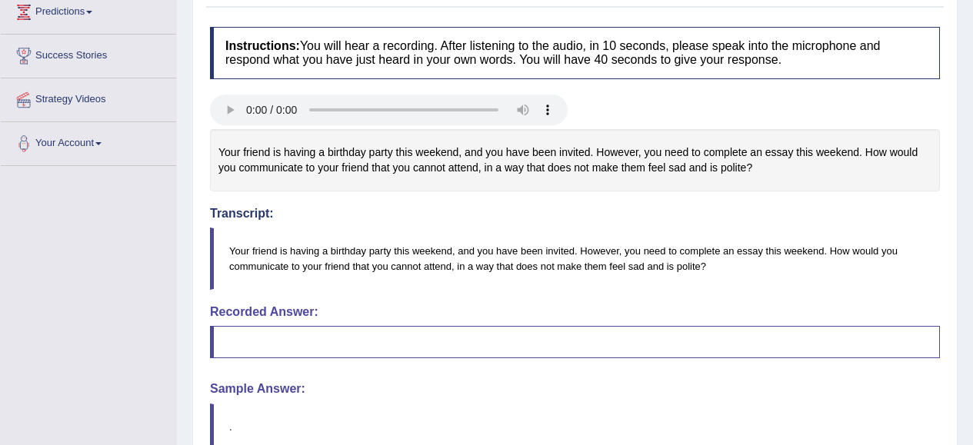
click at [553, 340] on blockquote at bounding box center [575, 342] width 730 height 32
click at [543, 350] on blockquote at bounding box center [575, 342] width 730 height 32
drag, startPoint x: 535, startPoint y: 355, endPoint x: 290, endPoint y: 356, distance: 244.7
click at [441, 365] on div "Instructions: You will hear a recording. After listening to the audio, in 10 se…" at bounding box center [575, 279] width 738 height 521
click at [229, 352] on blockquote at bounding box center [575, 342] width 730 height 32
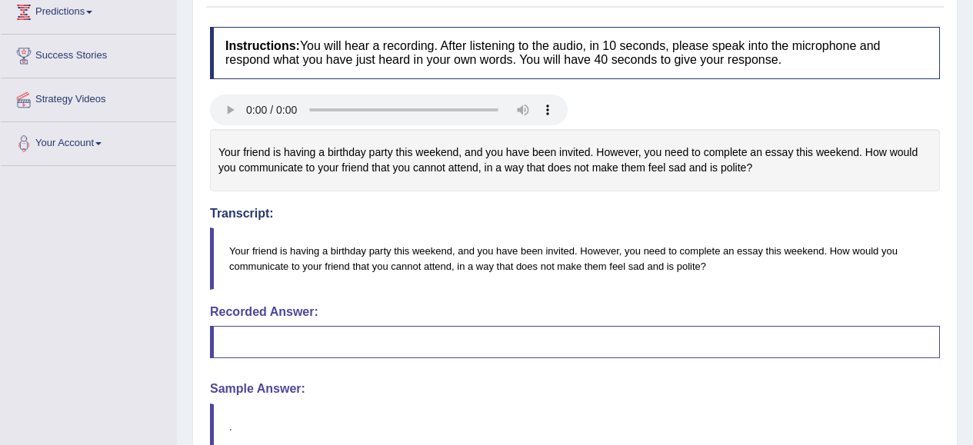
click at [252, 258] on blockquote "Your friend is having a birthday party this weekend, and you have been invited.…" at bounding box center [575, 259] width 730 height 62
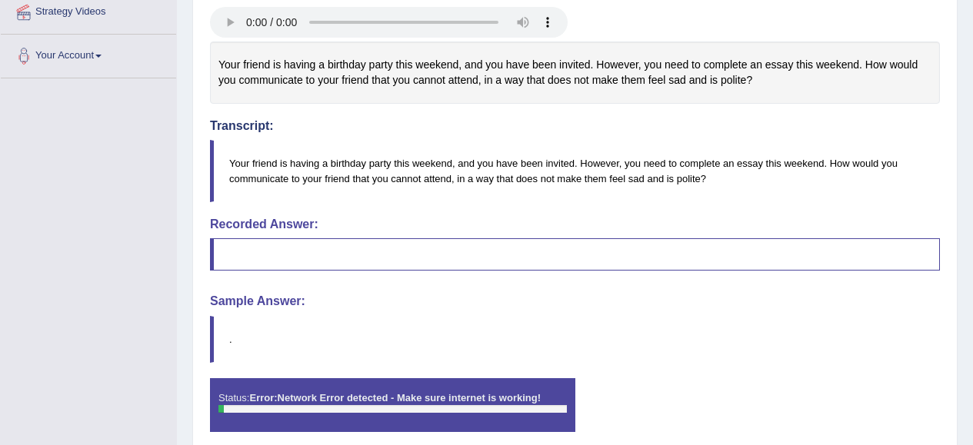
scroll to position [415, 0]
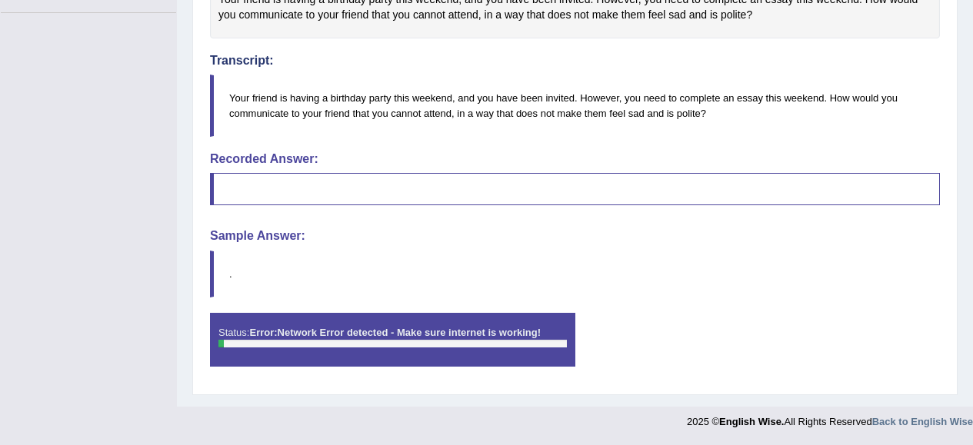
click at [236, 342] on div at bounding box center [392, 344] width 349 height 8
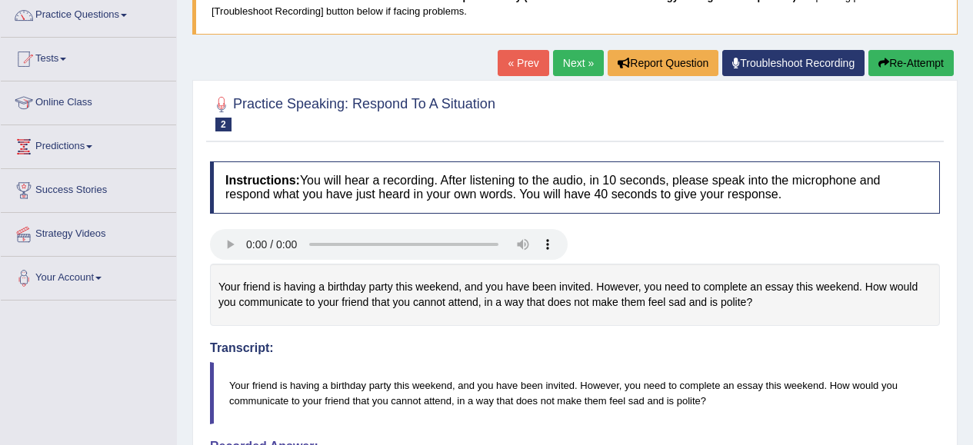
scroll to position [0, 0]
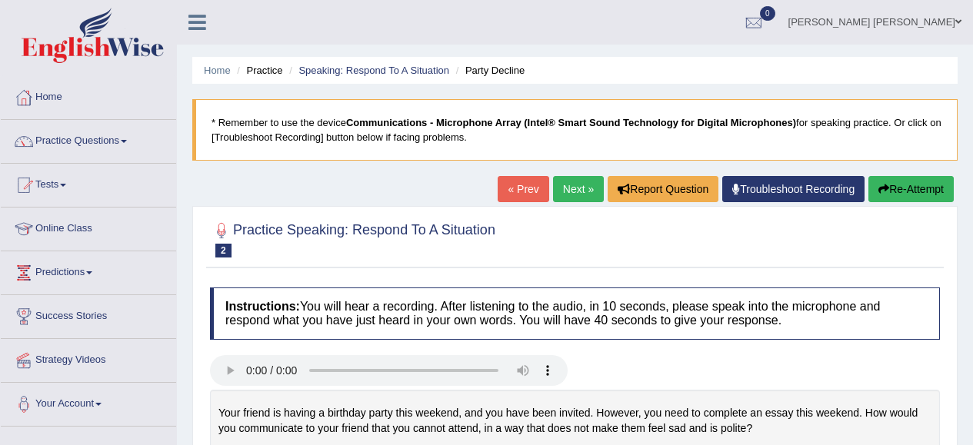
click at [560, 193] on link "Next »" at bounding box center [578, 189] width 51 height 26
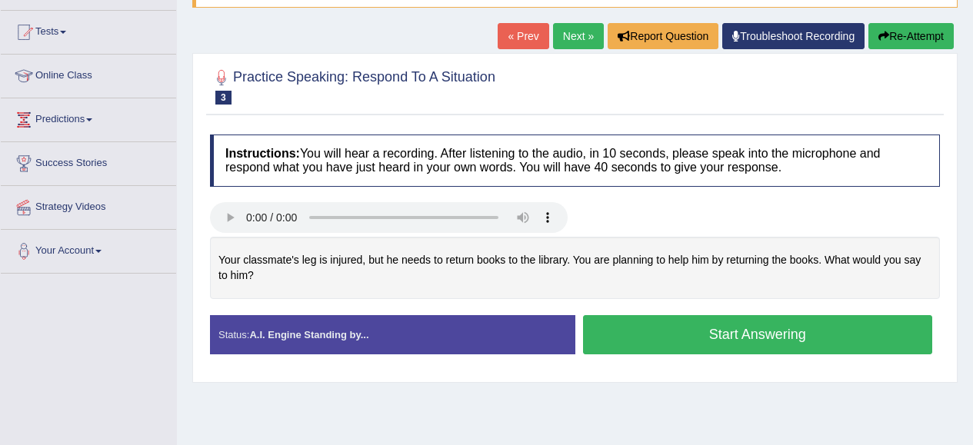
scroll to position [231, 0]
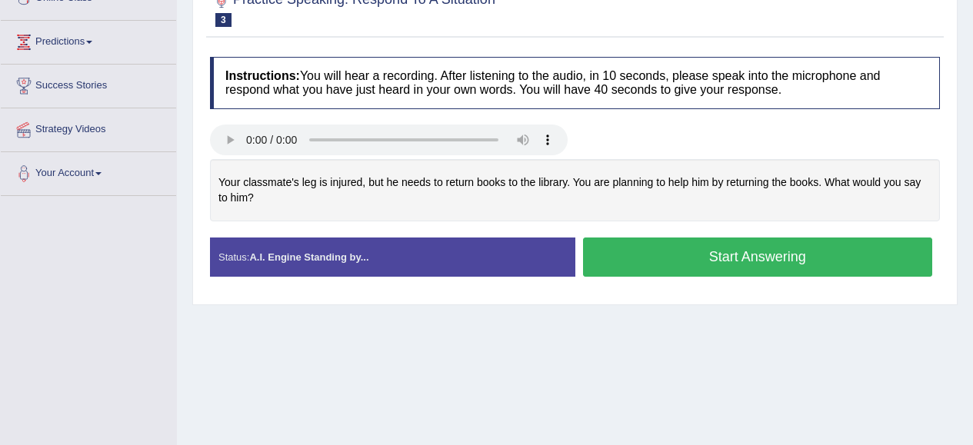
click at [731, 258] on button "Start Answering" at bounding box center [758, 257] width 350 height 39
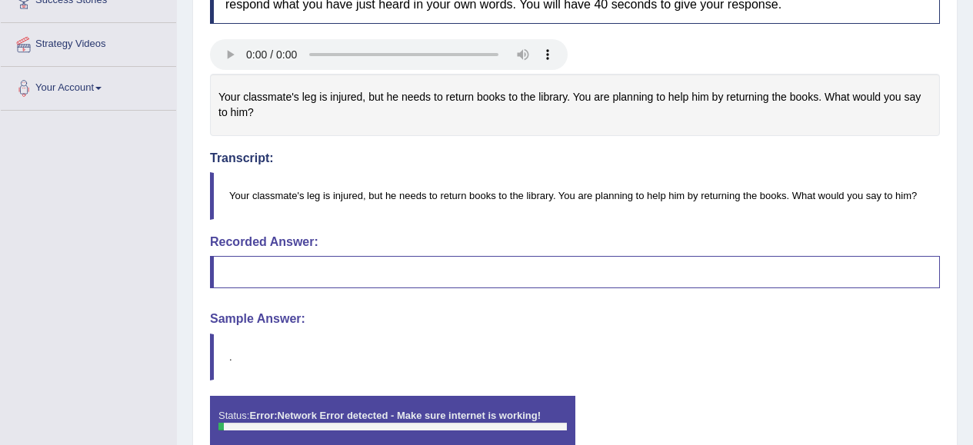
scroll to position [323, 0]
